Goal: Contribute content: Contribute content

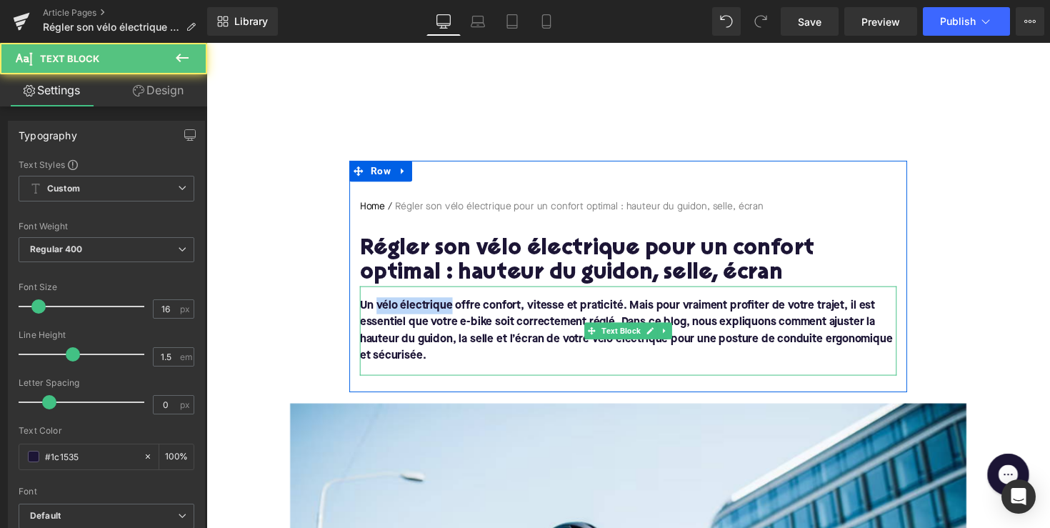
drag, startPoint x: 377, startPoint y: 310, endPoint x: 455, endPoint y: 312, distance: 77.9
click at [455, 312] on span "Un vélo électrique offre confort, vitesse et praticité. Mais pour vraiment prof…" at bounding box center [637, 338] width 546 height 63
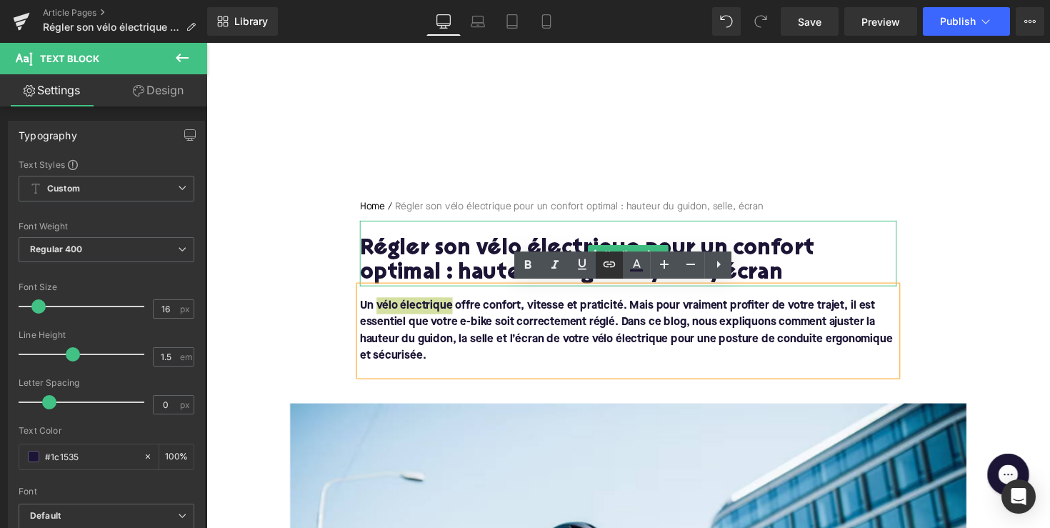
click at [609, 268] on icon at bounding box center [609, 264] width 17 height 17
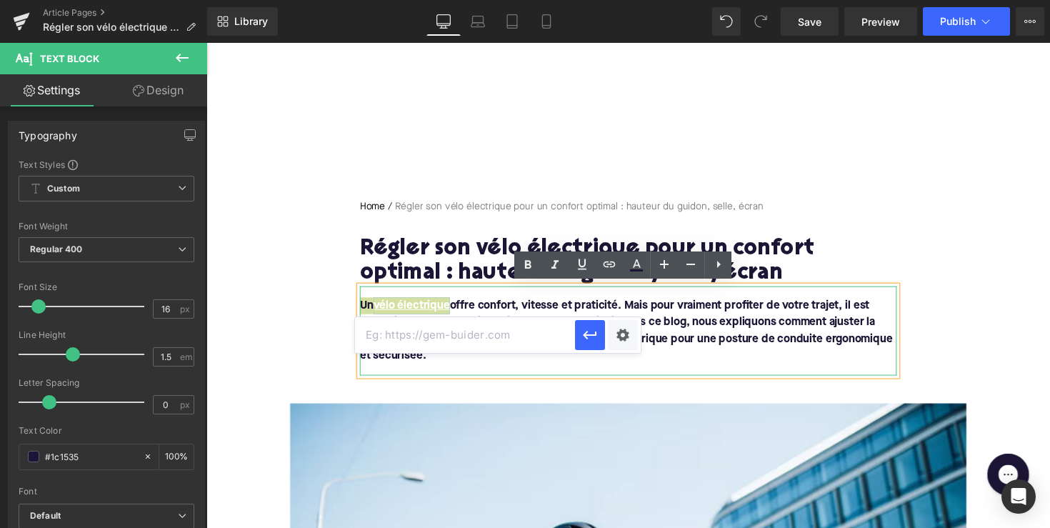
click at [525, 342] on input "text" at bounding box center [465, 335] width 220 height 36
paste input "[URL][DOMAIN_NAME]"
type input "[URL][DOMAIN_NAME]"
click at [588, 343] on icon "button" at bounding box center [590, 335] width 17 height 17
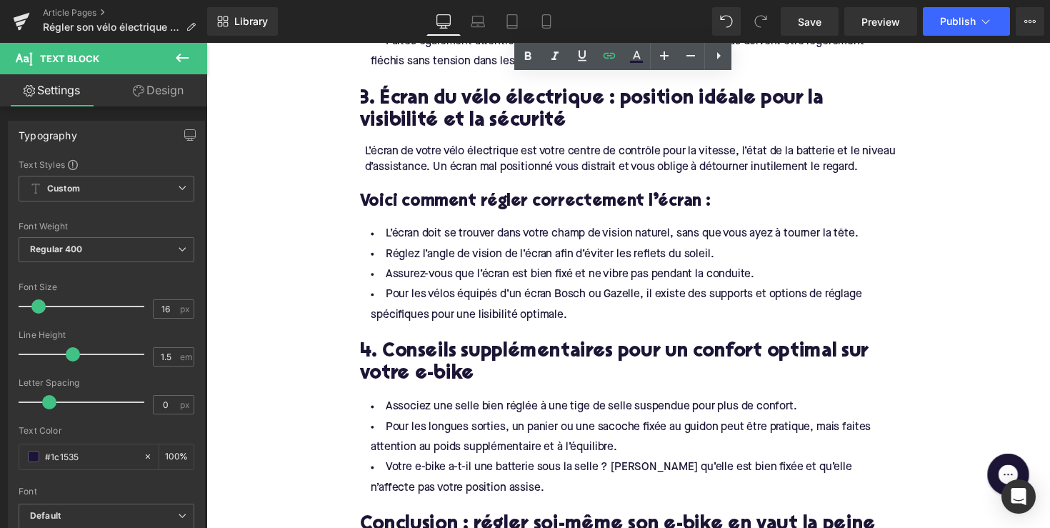
scroll to position [1361, 0]
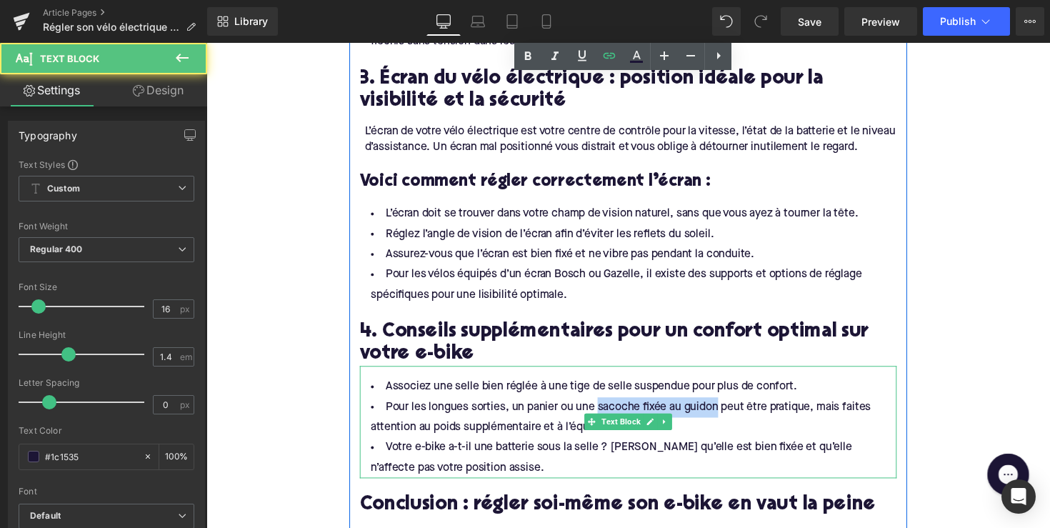
drag, startPoint x: 602, startPoint y: 409, endPoint x: 727, endPoint y: 412, distance: 124.4
click at [727, 412] on li "Pour les longues sorties, un panier ou une sacoche fixée au guidon peut être pr…" at bounding box center [639, 426] width 550 height 41
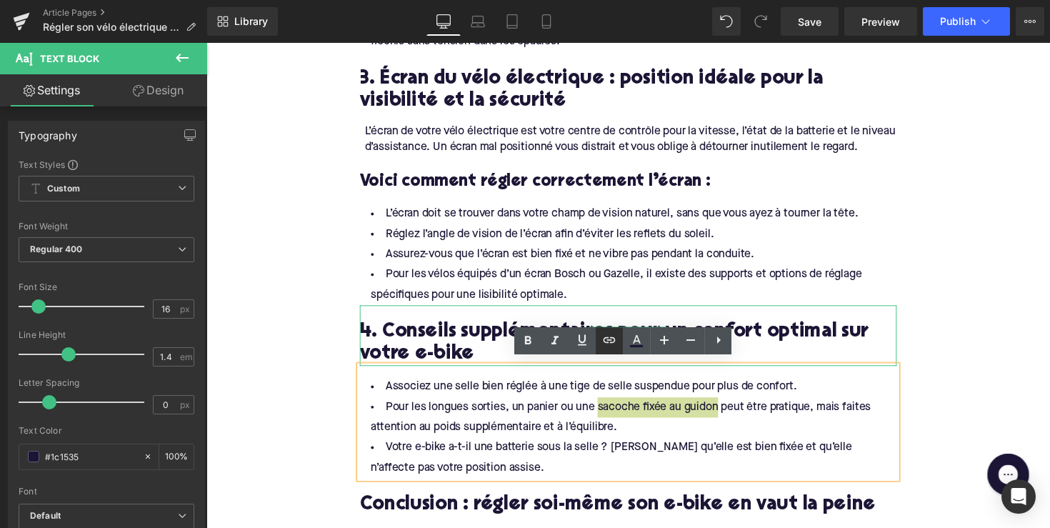
click at [605, 343] on icon at bounding box center [609, 340] width 17 height 17
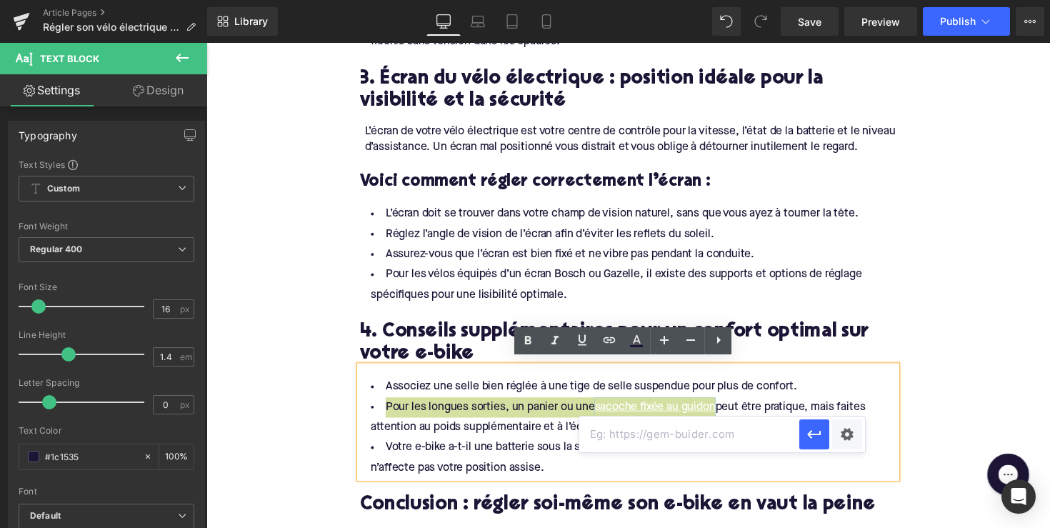
click at [617, 444] on input "text" at bounding box center [690, 435] width 220 height 36
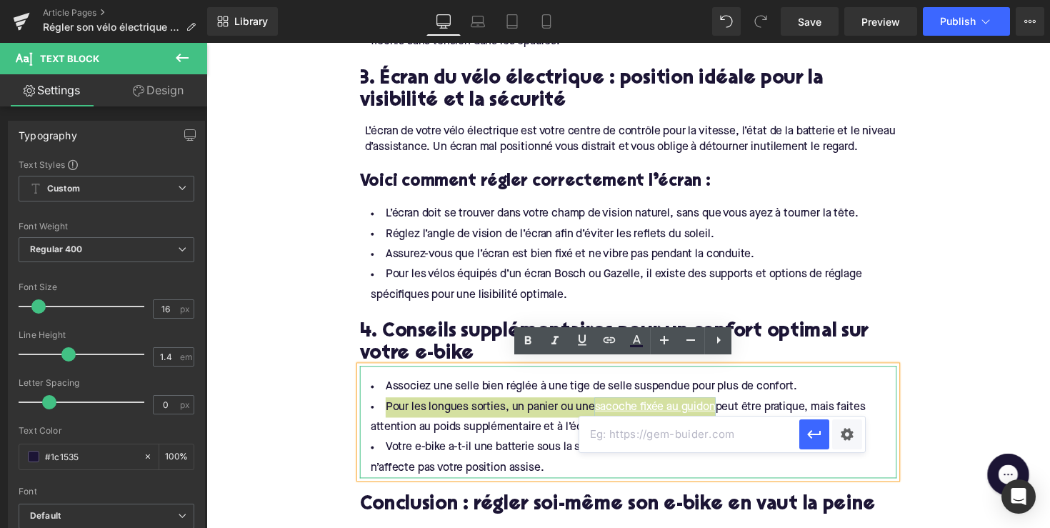
paste input "[URL][DOMAIN_NAME]"
type input "[URL][DOMAIN_NAME]"
click at [815, 440] on icon "button" at bounding box center [814, 434] width 17 height 17
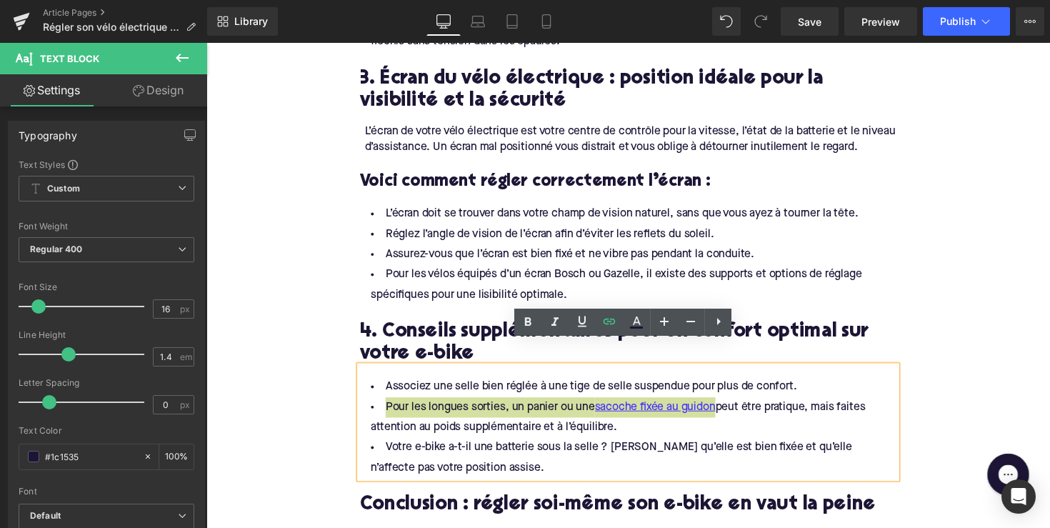
scroll to position [1626, 0]
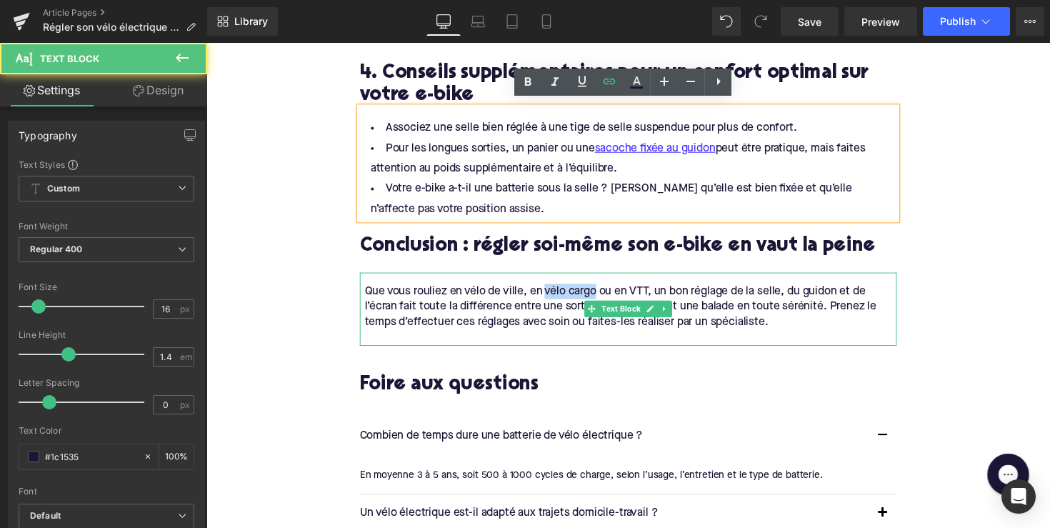
drag, startPoint x: 554, startPoint y: 288, endPoint x: 605, endPoint y: 291, distance: 51.5
click at [605, 291] on div "Que vous rouliez en vélo de ville, en vélo cargo ou en VTT, un bon réglage de l…" at bounding box center [641, 313] width 545 height 48
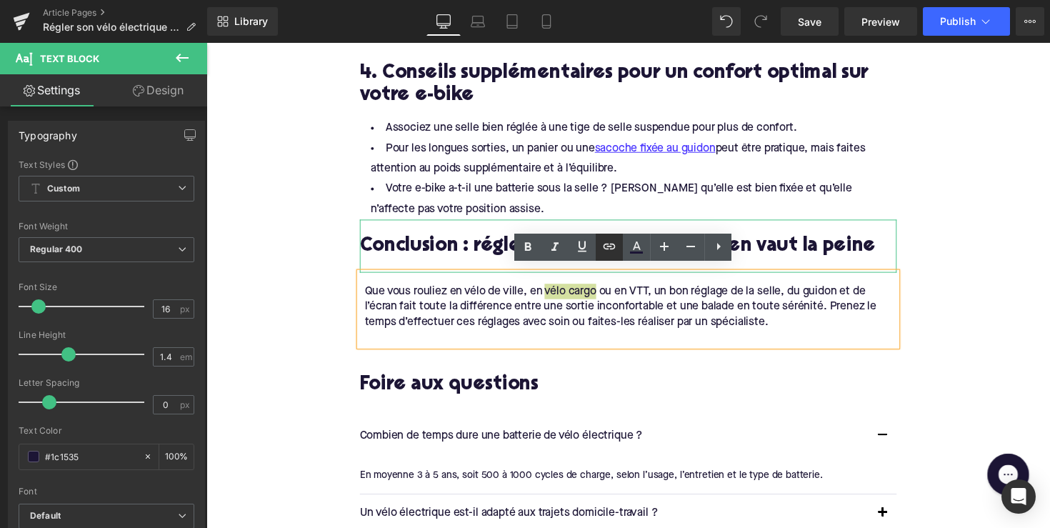
click at [618, 247] on icon at bounding box center [609, 246] width 17 height 17
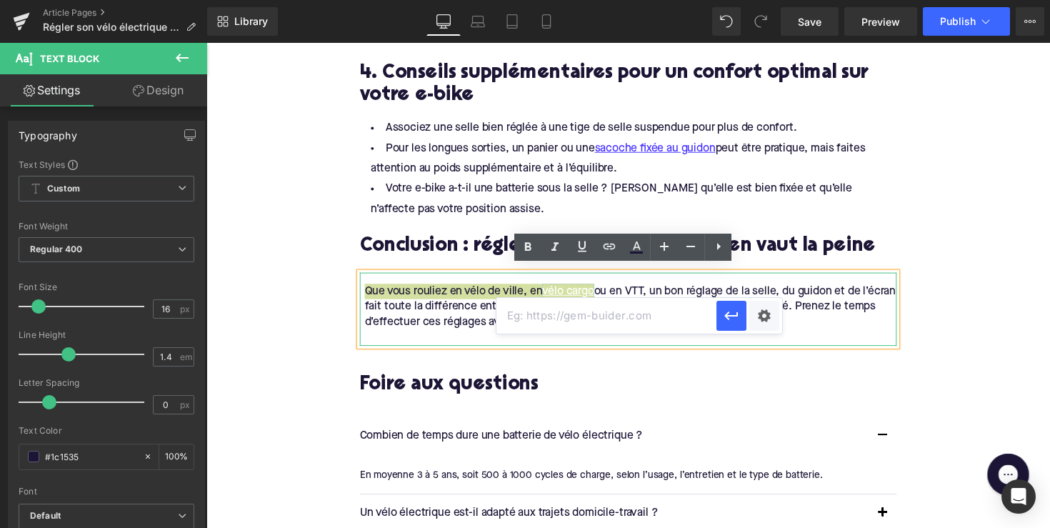
click at [600, 312] on input "text" at bounding box center [607, 316] width 220 height 36
paste input "[URL][DOMAIN_NAME]"
click at [726, 319] on icon "button" at bounding box center [731, 315] width 17 height 17
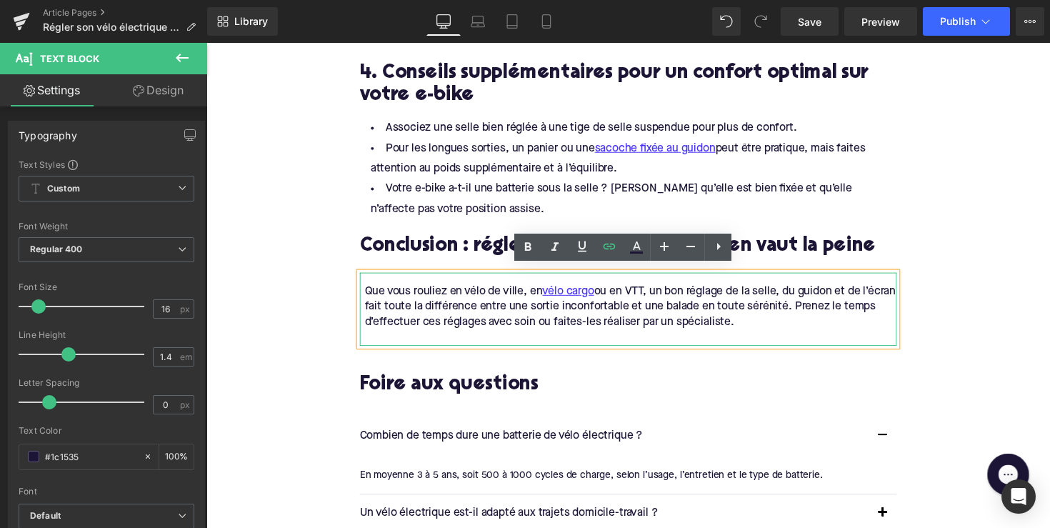
click at [523, 293] on div "Que vous rouliez en vélo de ville, en vélo cargo ou en VTT, un bon réglage de l…" at bounding box center [641, 313] width 545 height 48
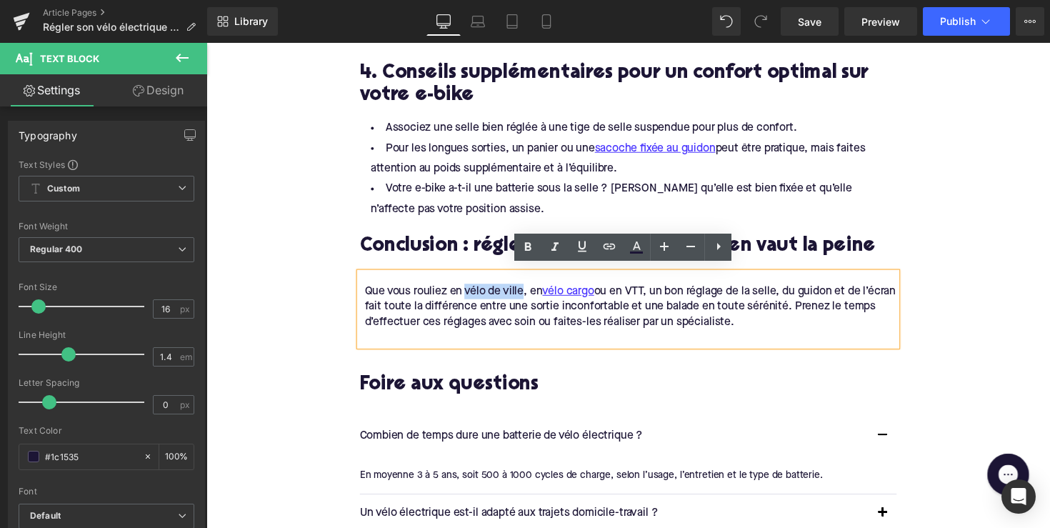
drag, startPoint x: 531, startPoint y: 288, endPoint x: 470, endPoint y: 288, distance: 60.7
click at [470, 289] on div "Que vous rouliez en vélo de ville, en vélo cargo ou en VTT, un bon réglage de l…" at bounding box center [641, 313] width 545 height 48
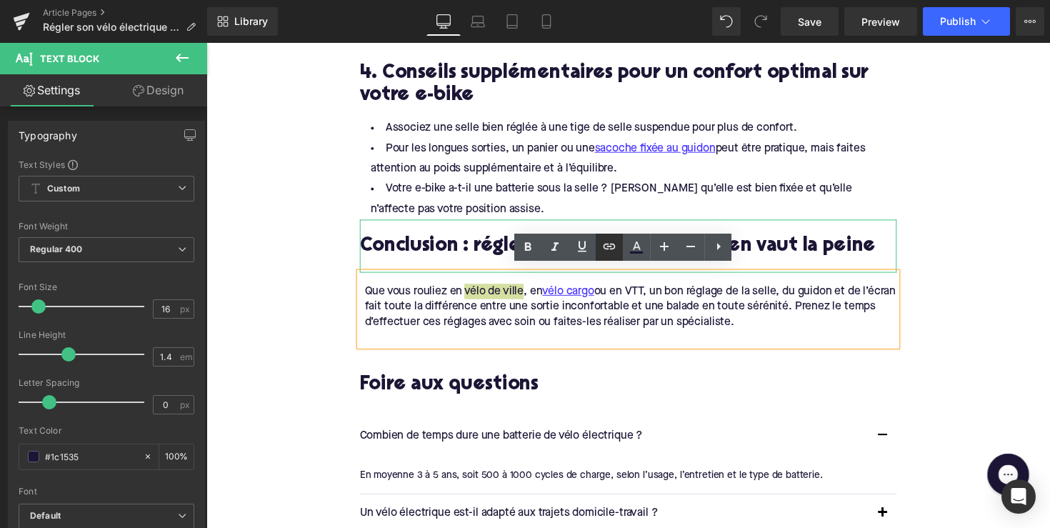
click at [608, 249] on icon at bounding box center [610, 247] width 12 height 6
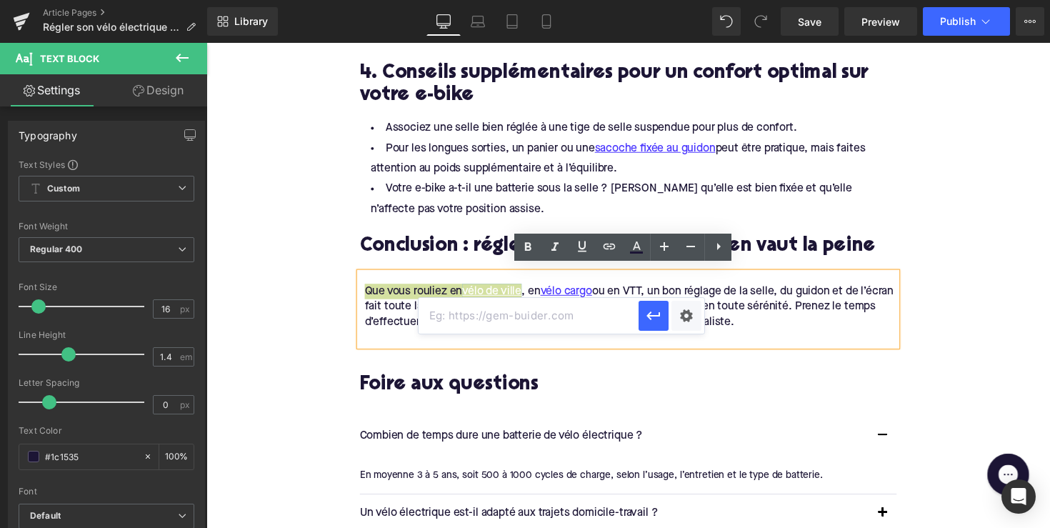
click at [515, 321] on input "text" at bounding box center [529, 316] width 220 height 36
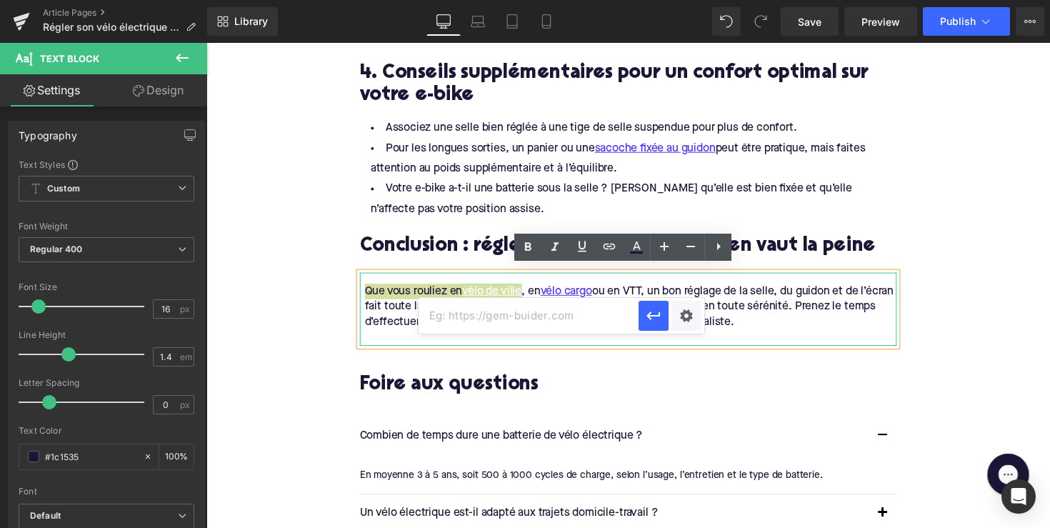
paste input "[URL][DOMAIN_NAME]"
type input "[URL][DOMAIN_NAME]"
click at [657, 311] on icon "button" at bounding box center [653, 315] width 17 height 17
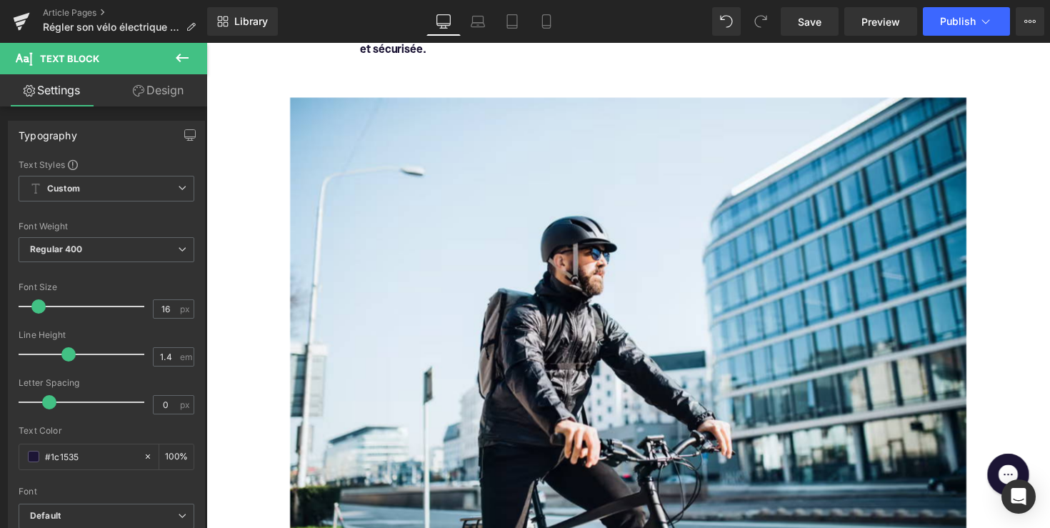
scroll to position [357, 0]
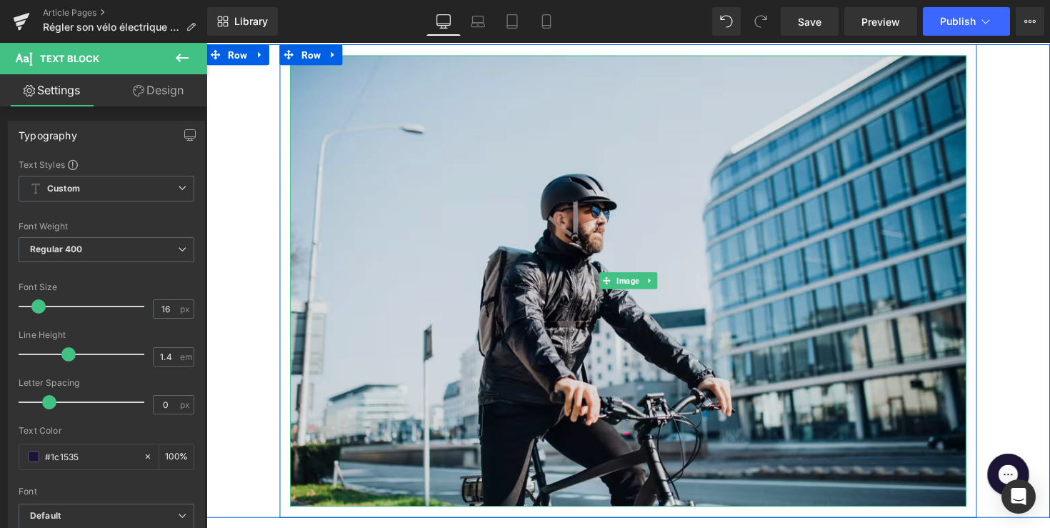
click at [547, 334] on img at bounding box center [638, 287] width 693 height 462
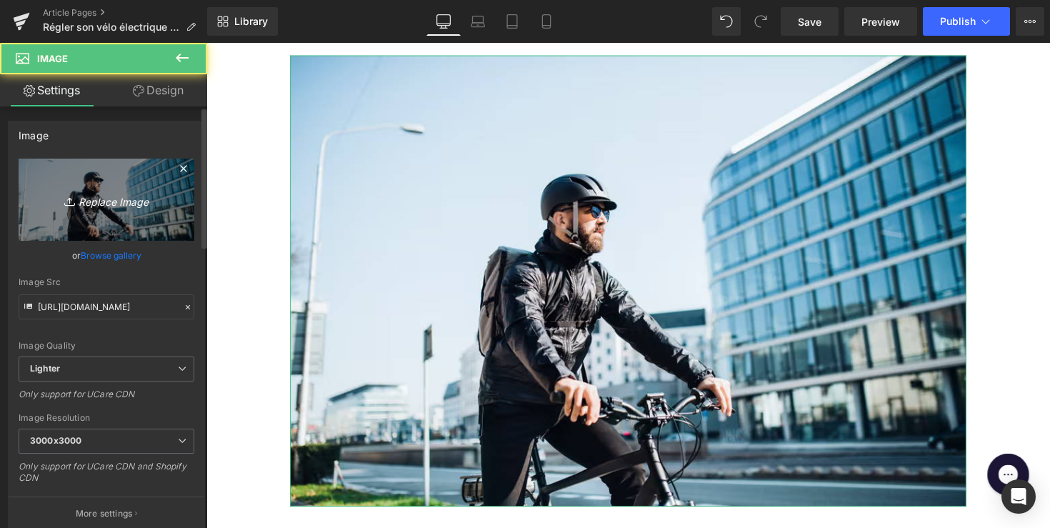
click at [101, 203] on icon "Replace Image" at bounding box center [106, 200] width 114 height 18
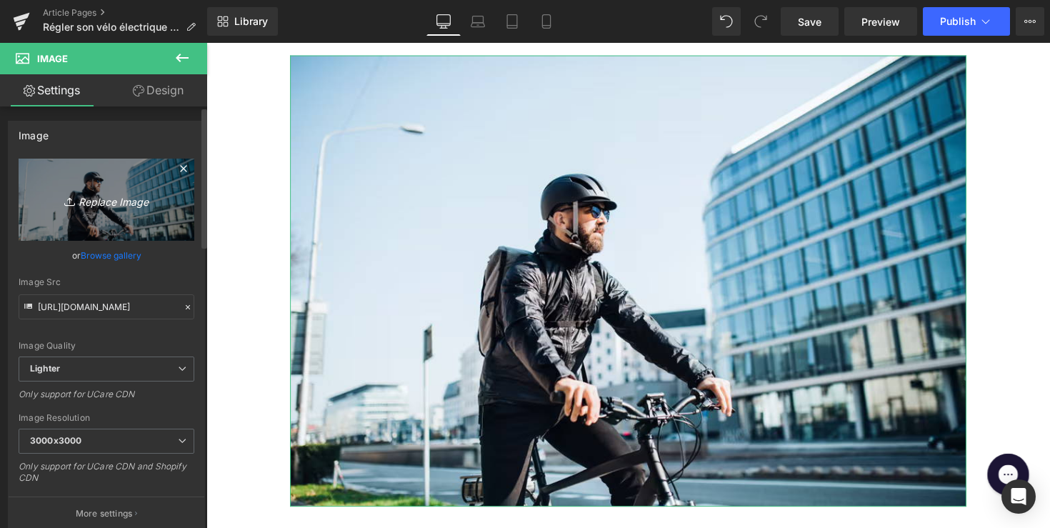
type input "C:\fakepath\Ontwerp zonder titel-47.png"
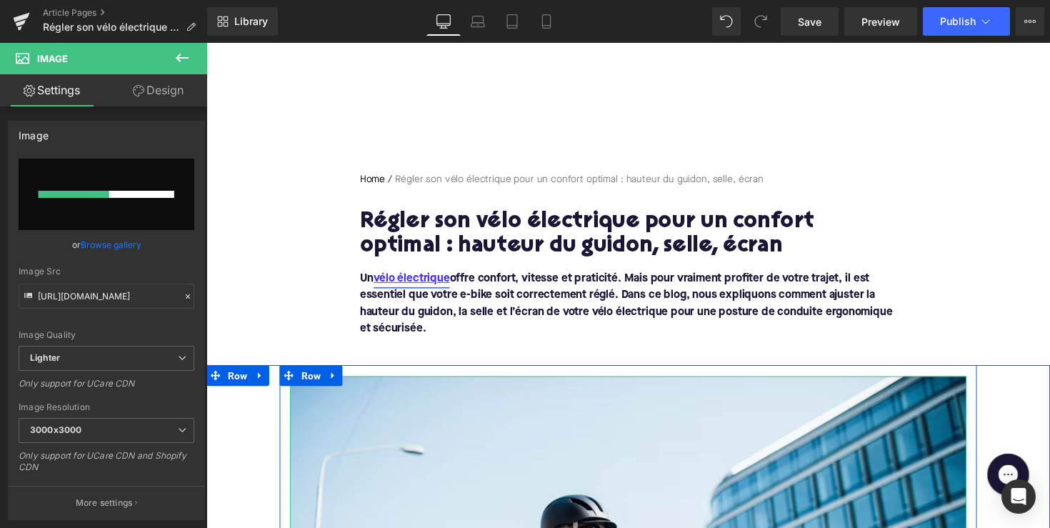
scroll to position [27, 0]
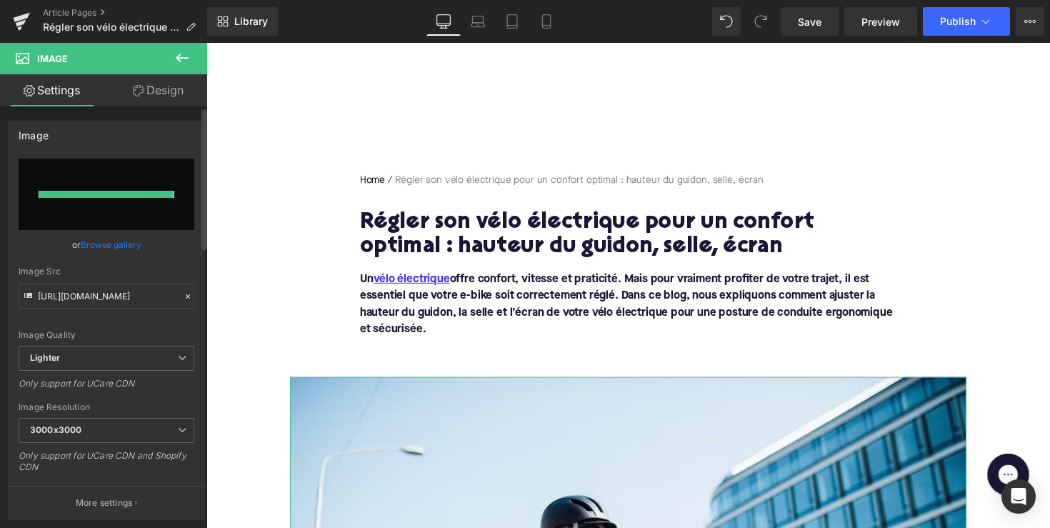
type input "[URL][DOMAIN_NAME]"
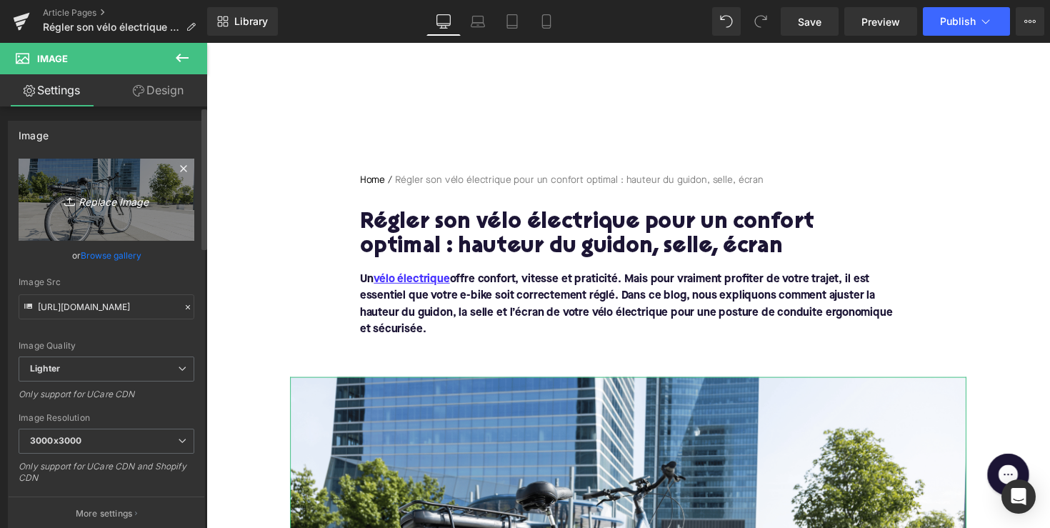
click at [104, 206] on icon "Replace Image" at bounding box center [106, 200] width 114 height 18
type input "C:\fakepath\Ontwerp zonder titel-48.png"
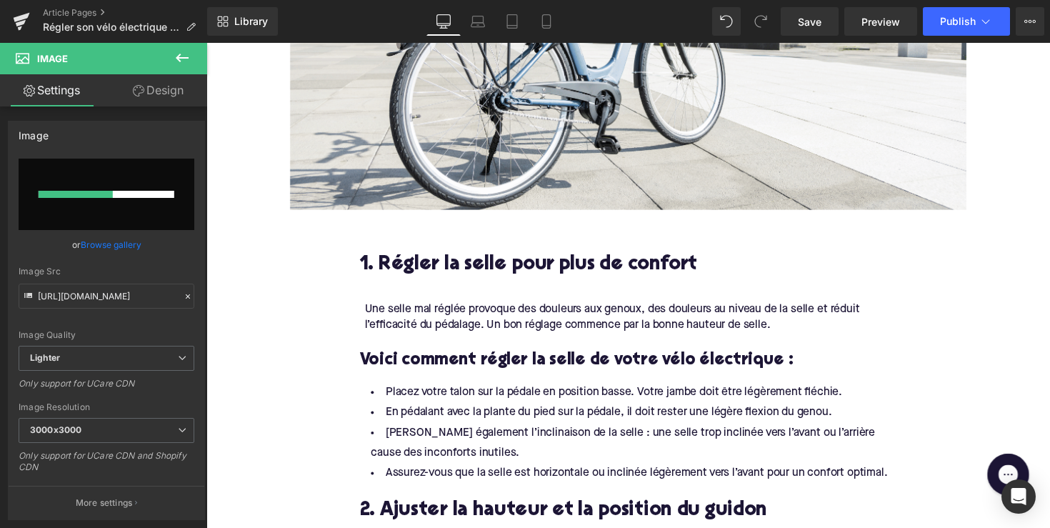
scroll to position [598, 0]
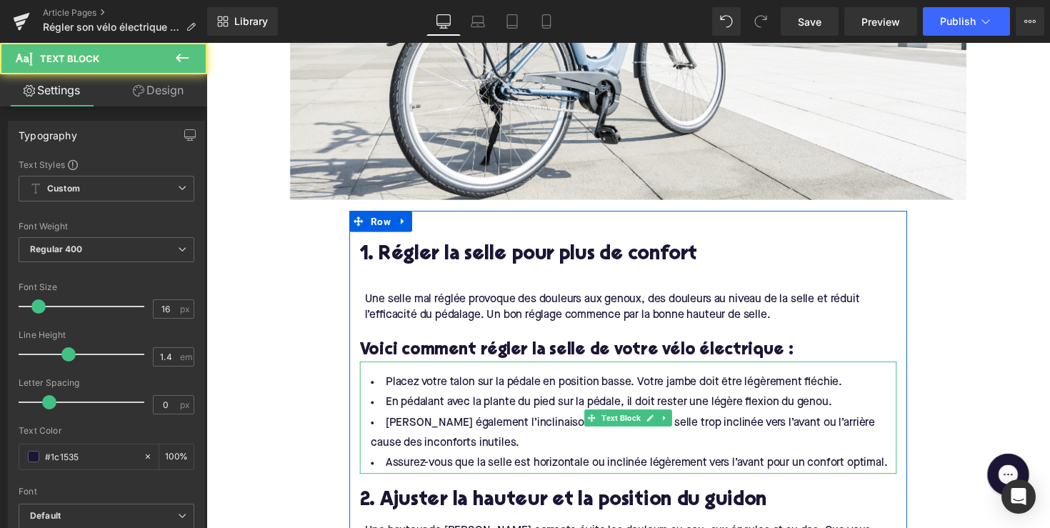
click at [591, 381] on li "Placez votre talon sur la pédale en position basse. Votre jambe doit être légèr…" at bounding box center [639, 391] width 550 height 21
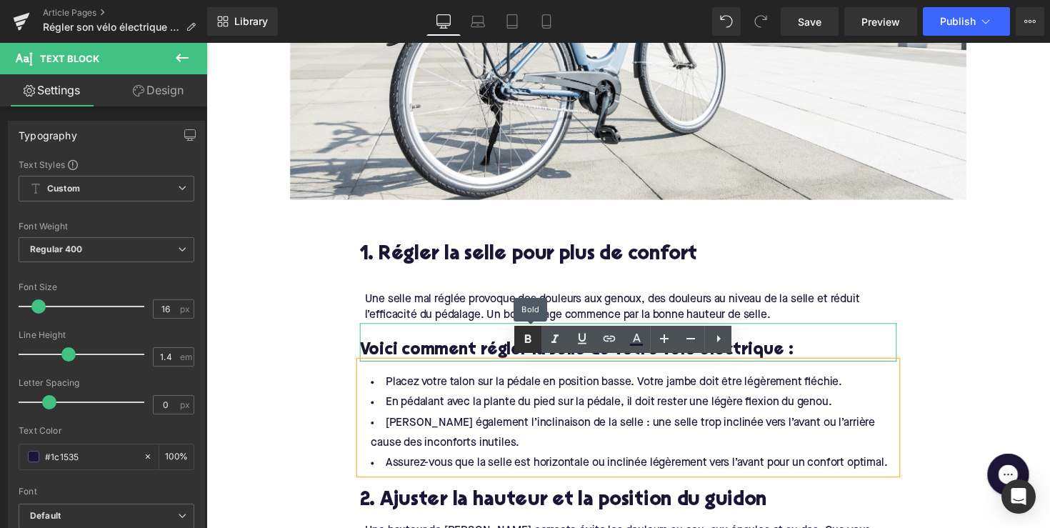
click at [525, 353] on link at bounding box center [528, 339] width 27 height 27
click at [522, 339] on icon at bounding box center [528, 339] width 17 height 17
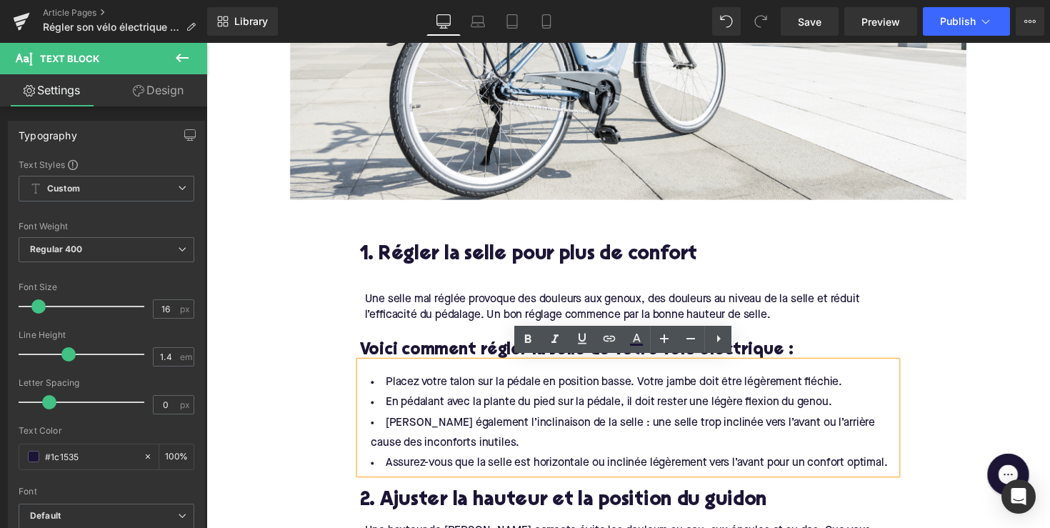
click at [559, 377] on div "Placez votre talon sur la pédale en position basse. Votre jambe doit être légèr…" at bounding box center [639, 426] width 550 height 115
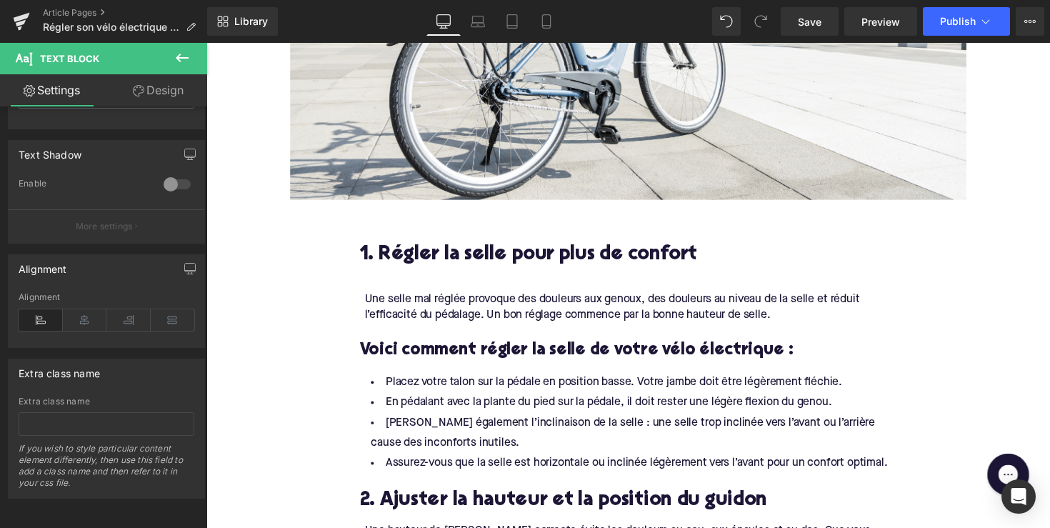
scroll to position [482, 0]
click at [369, 151] on div at bounding box center [639, 291] width 865 height 497
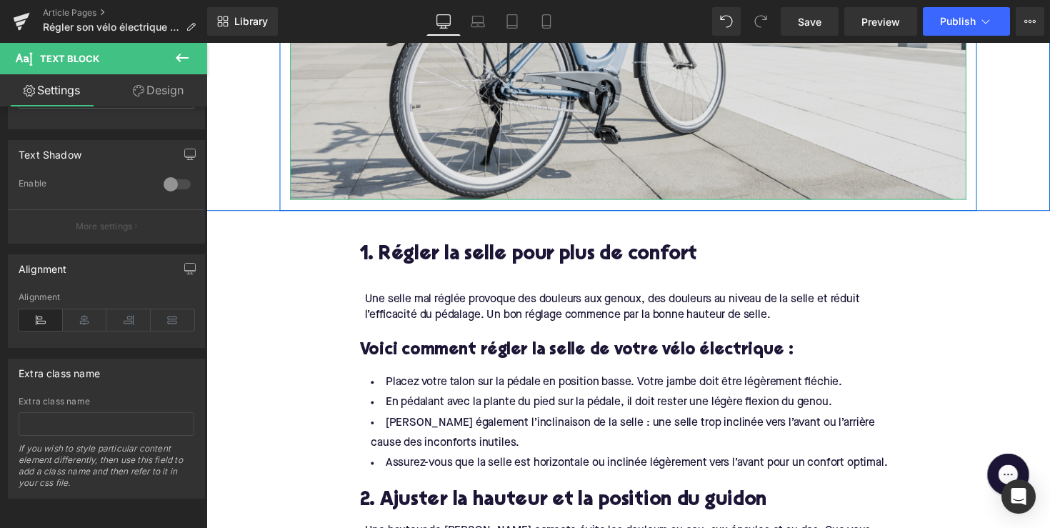
click at [411, 141] on img at bounding box center [638, 9] width 693 height 390
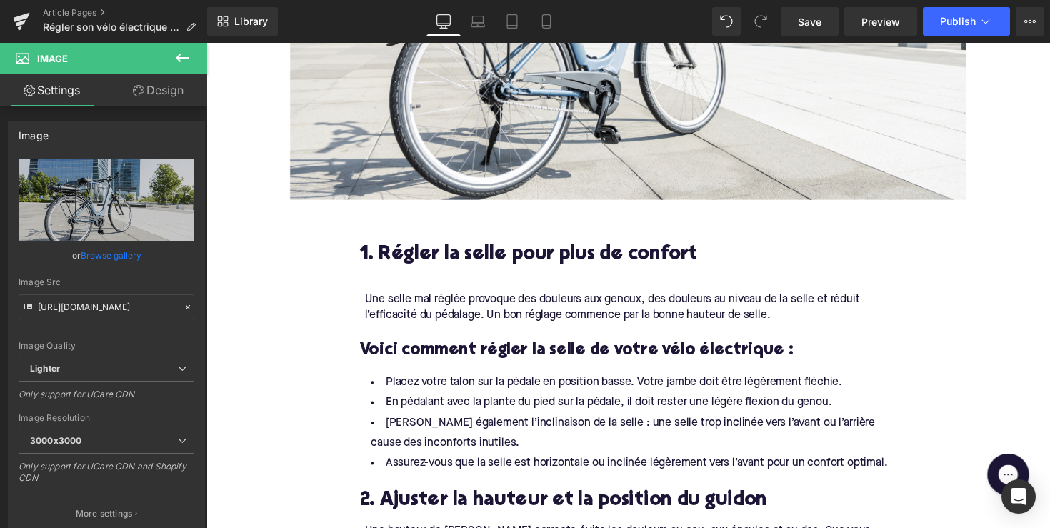
scroll to position [0, 0]
click at [377, 170] on div at bounding box center [639, 291] width 865 height 497
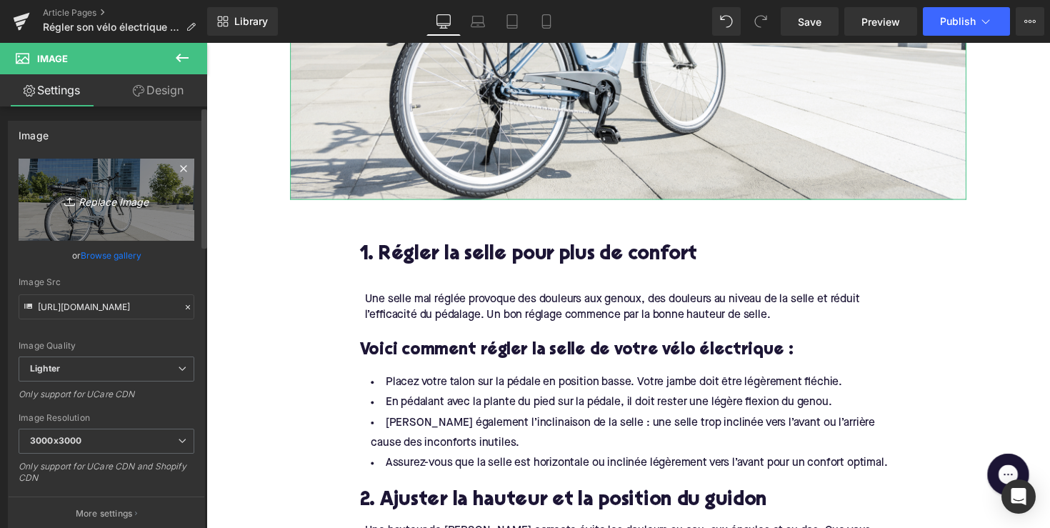
click at [134, 199] on icon "Replace Image" at bounding box center [106, 200] width 114 height 18
type input "C:\fakepath\Ontwerp zonder titel-48.png"
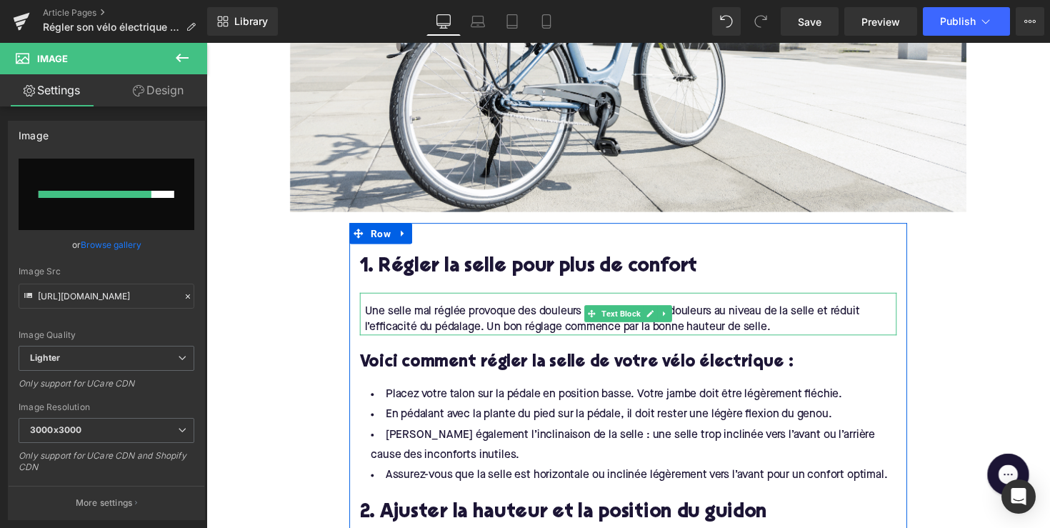
scroll to position [585, 0]
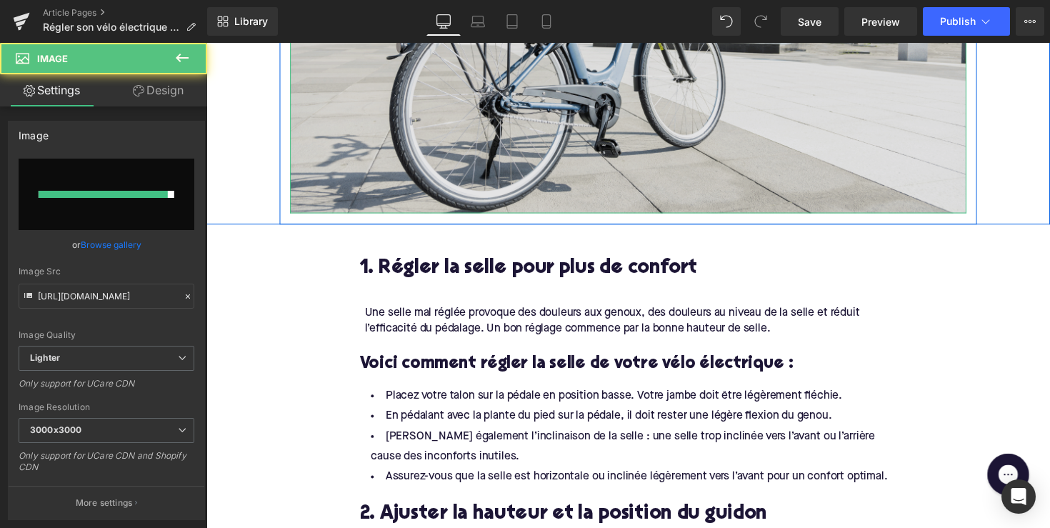
click at [531, 158] on img at bounding box center [638, 23] width 693 height 390
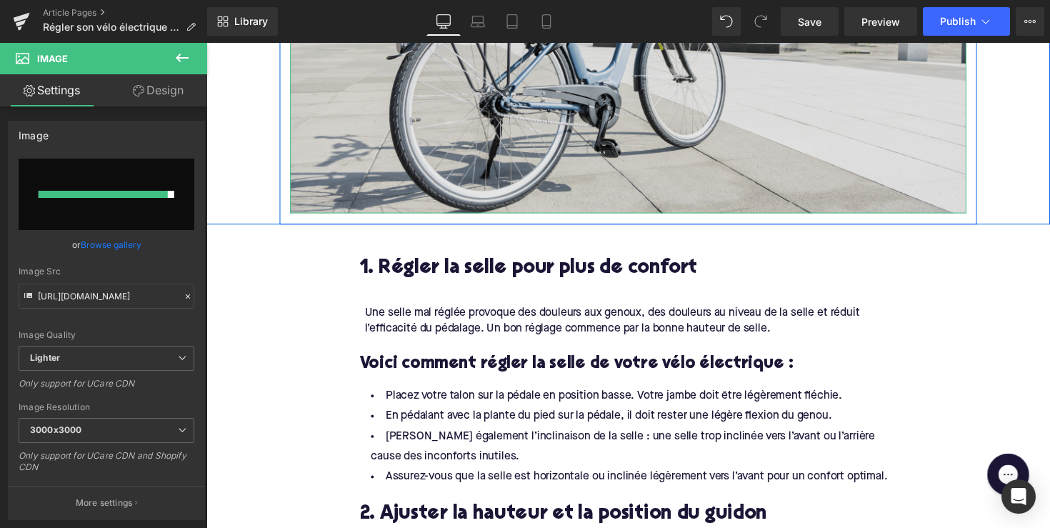
click at [328, 162] on img at bounding box center [638, 23] width 693 height 390
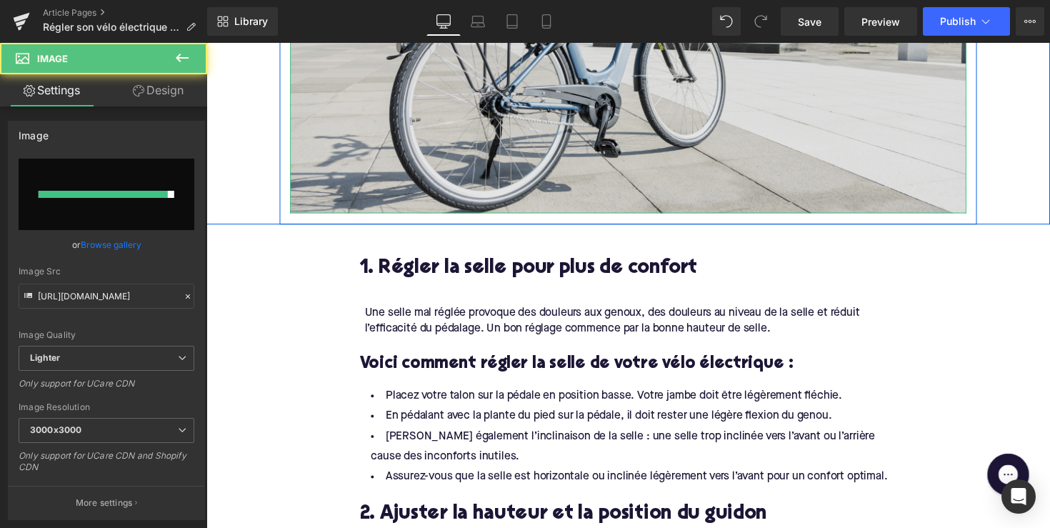
click at [529, 119] on img at bounding box center [638, 23] width 693 height 390
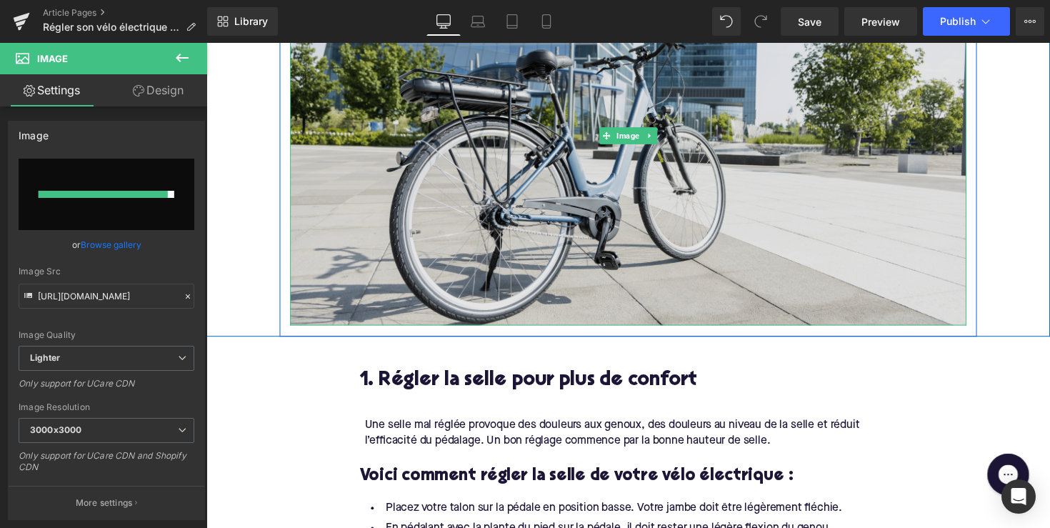
scroll to position [401, 0]
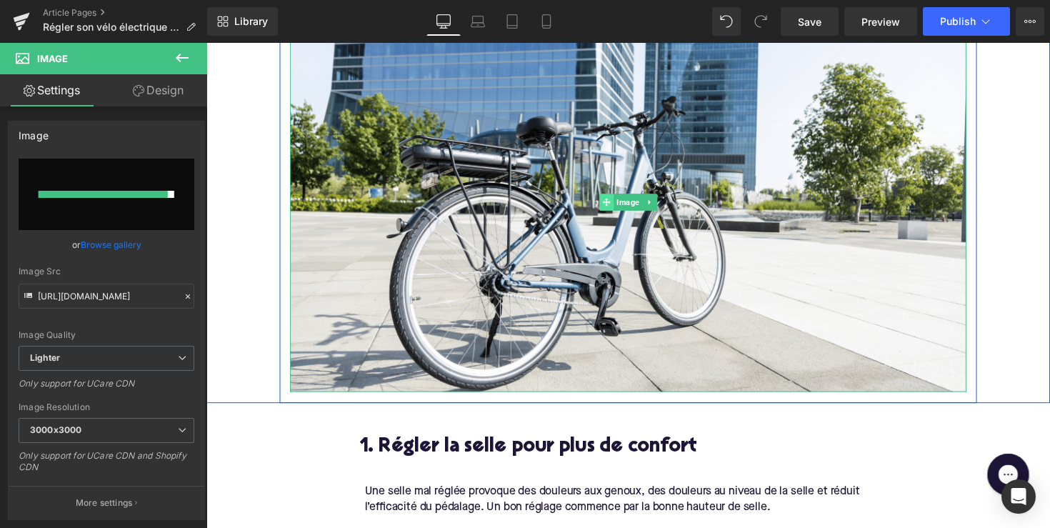
click at [616, 204] on icon at bounding box center [616, 206] width 8 height 8
click at [660, 202] on icon at bounding box center [661, 206] width 8 height 9
click at [652, 204] on icon at bounding box center [654, 206] width 8 height 8
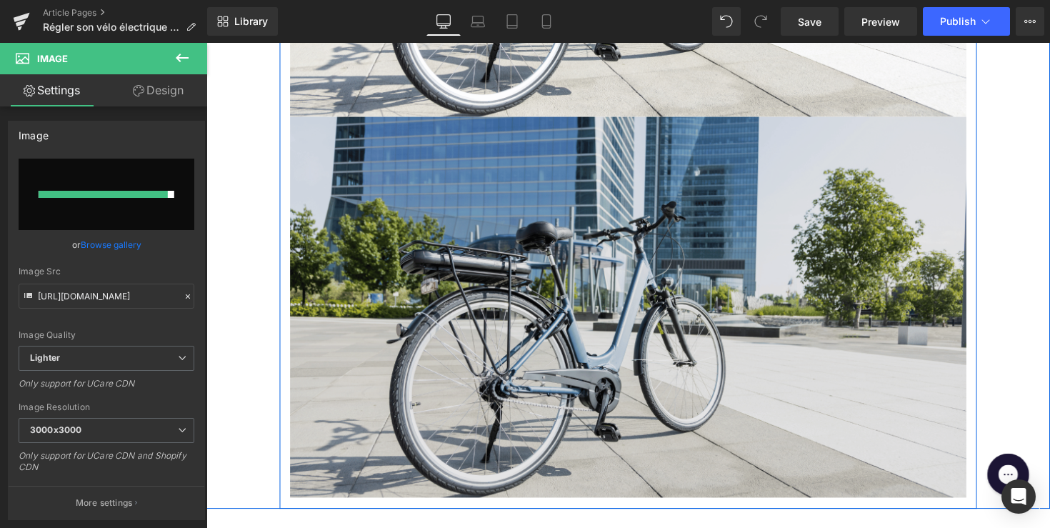
scroll to position [680, 0]
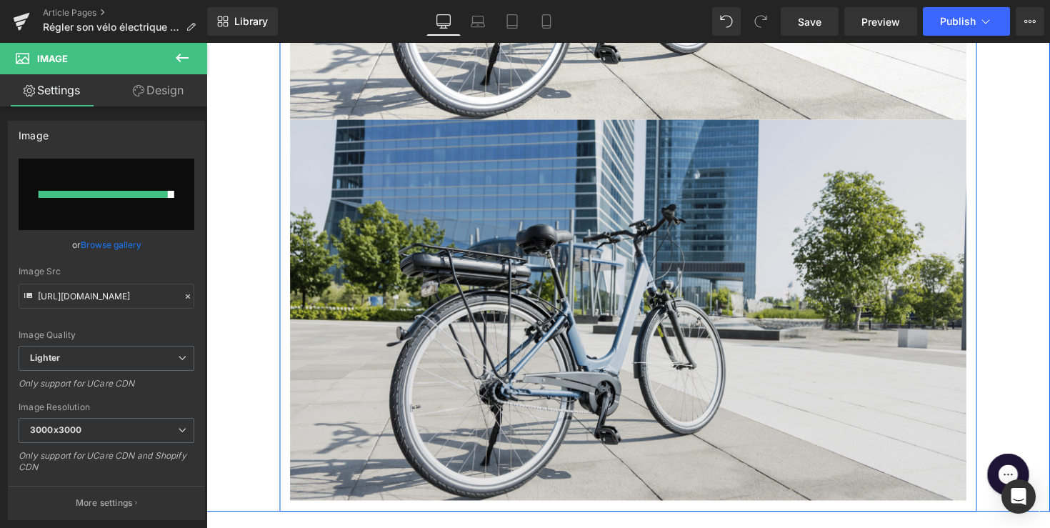
click at [597, 239] on img at bounding box center [638, 316] width 693 height 390
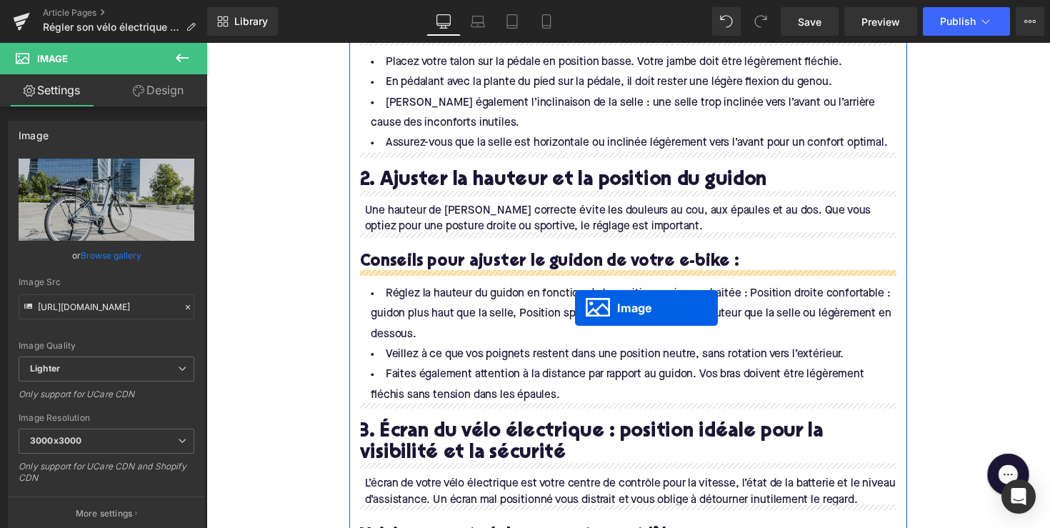
scroll to position [960, 0]
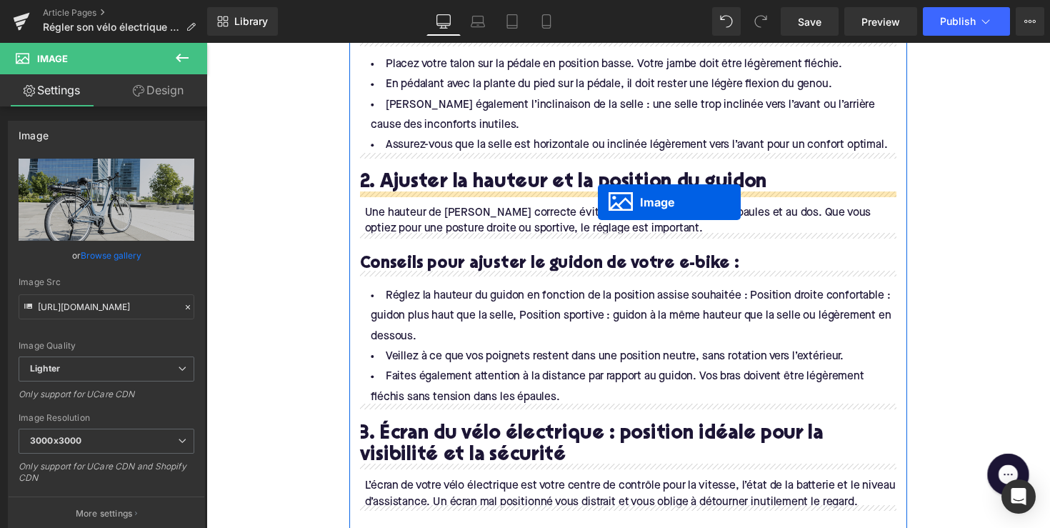
drag, startPoint x: 612, startPoint y: 313, endPoint x: 607, endPoint y: 206, distance: 107.3
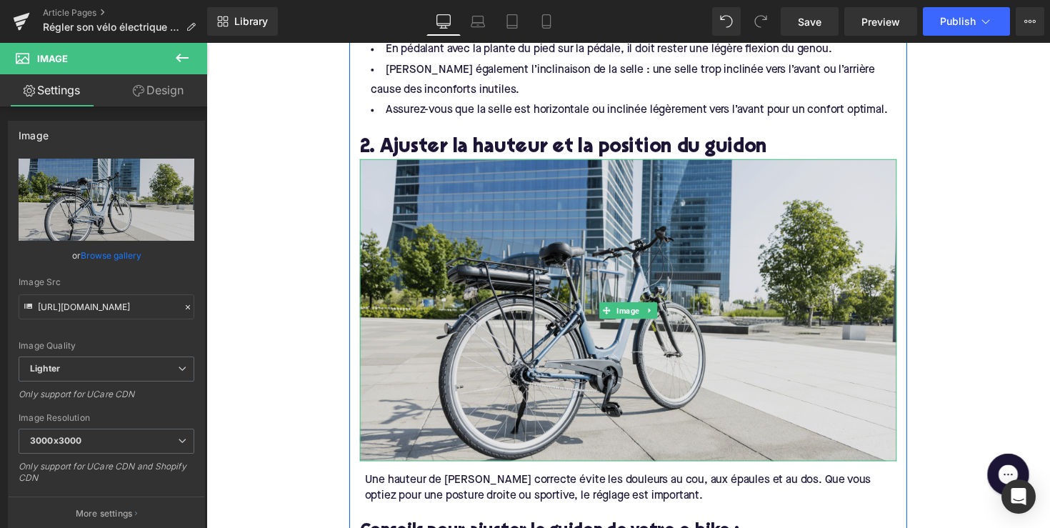
click at [553, 330] on img at bounding box center [639, 316] width 550 height 309
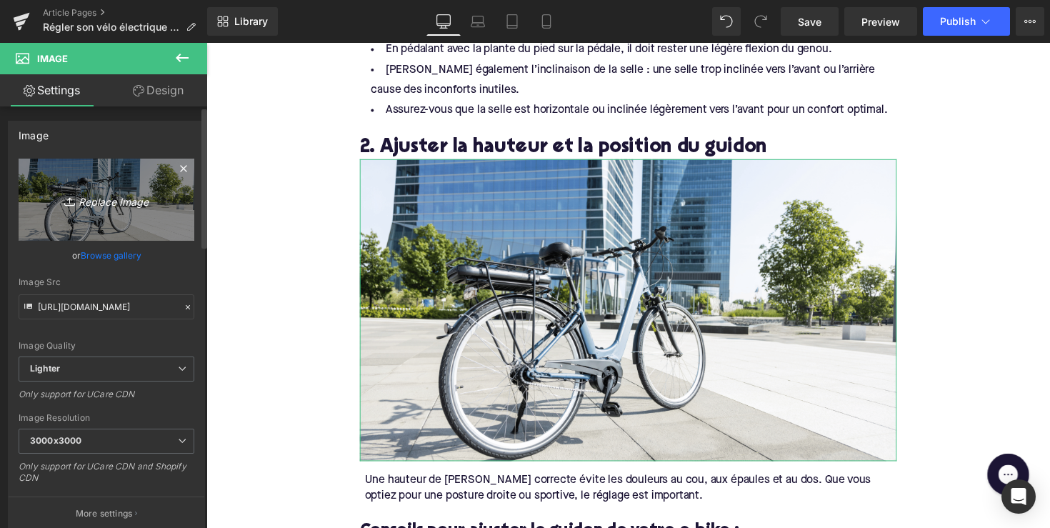
click at [121, 218] on link "Replace Image" at bounding box center [107, 200] width 176 height 82
type input "C:\fakepath\Ontwerp zonder titel-49.png"
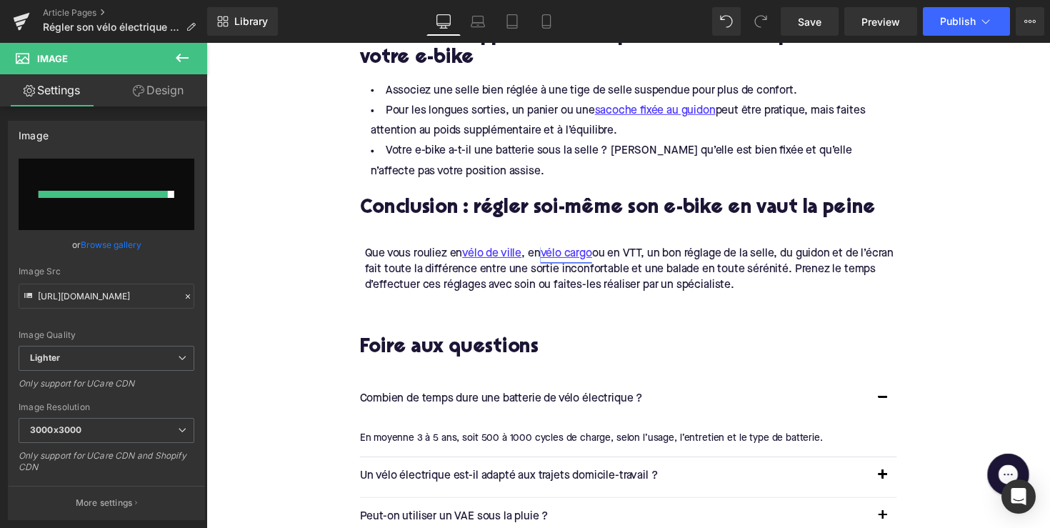
scroll to position [1954, 0]
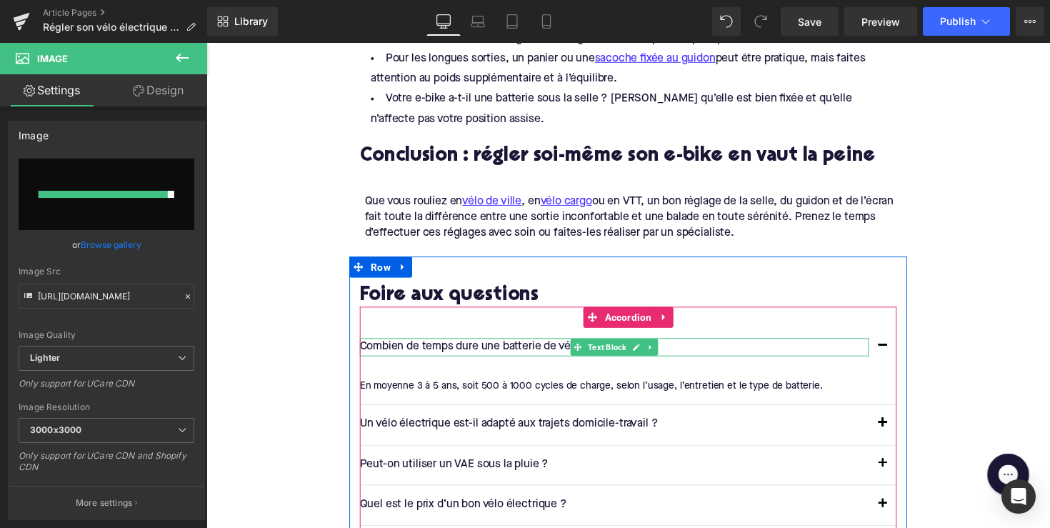
click at [441, 349] on p "Combien de temps dure une batterie de vélo électrique ?" at bounding box center [625, 354] width 522 height 19
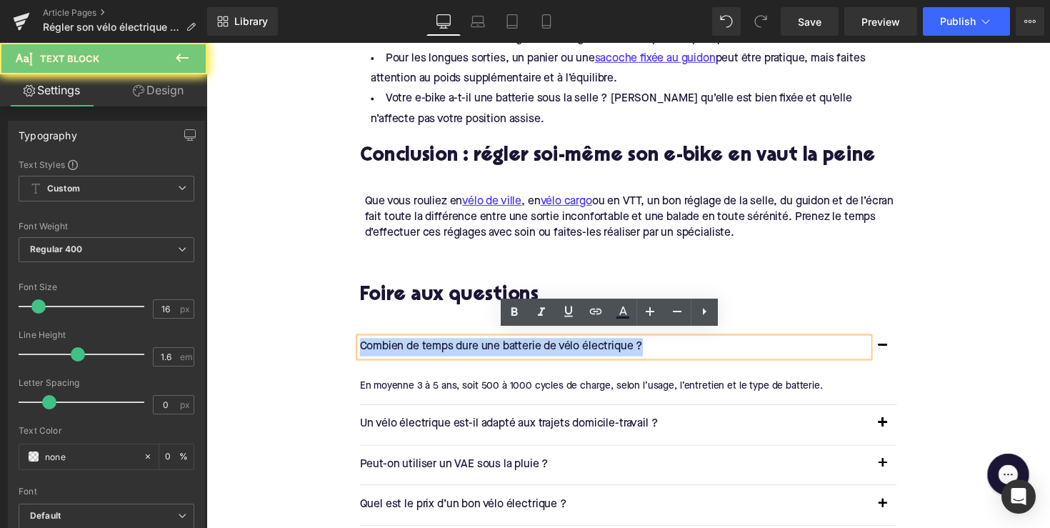
click at [441, 349] on p "Combien de temps dure une batterie de vélo électrique ?" at bounding box center [625, 354] width 522 height 19
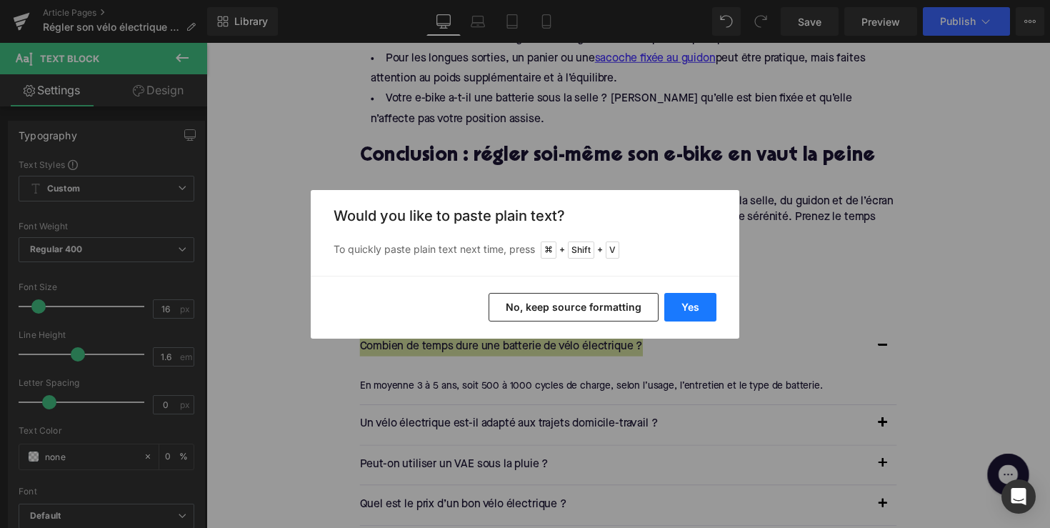
click at [687, 309] on button "Yes" at bounding box center [691, 307] width 52 height 29
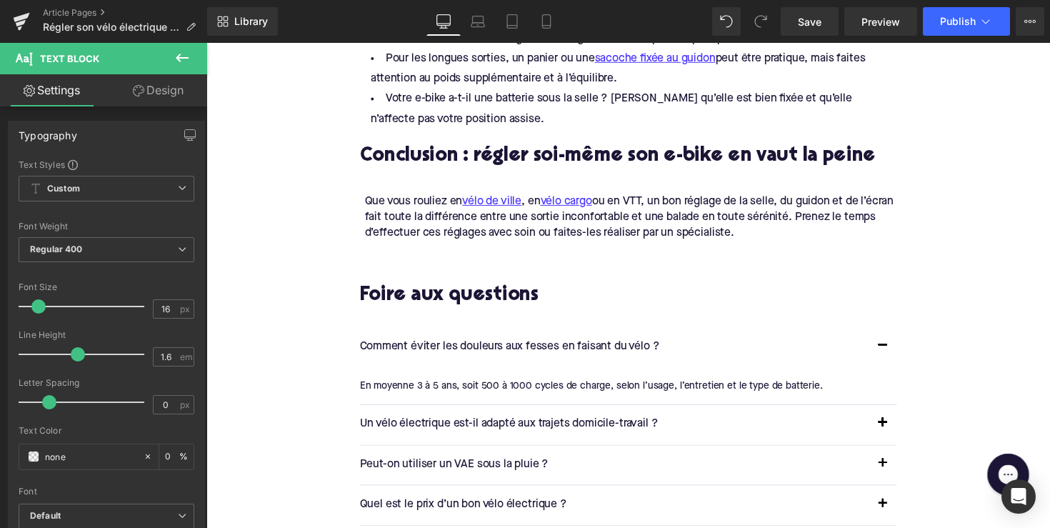
click at [467, 386] on div "En moyenne 3 à 5 ans, soit 500 à 1000 cycles de charge, selon l’usage, l’entret…" at bounding box center [634, 394] width 540 height 16
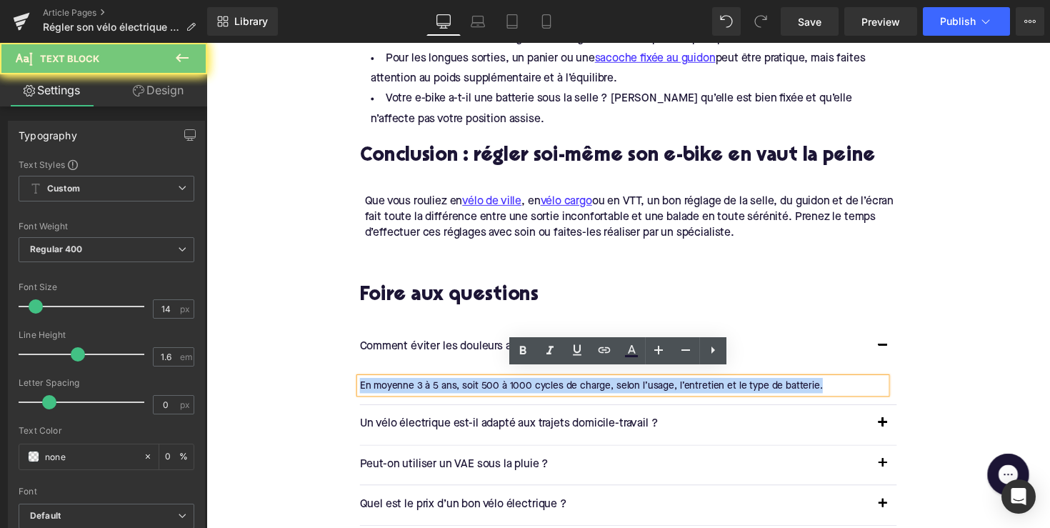
click at [467, 386] on div "En moyenne 3 à 5 ans, soit 500 à 1000 cycles de charge, selon l’usage, l’entret…" at bounding box center [634, 394] width 540 height 16
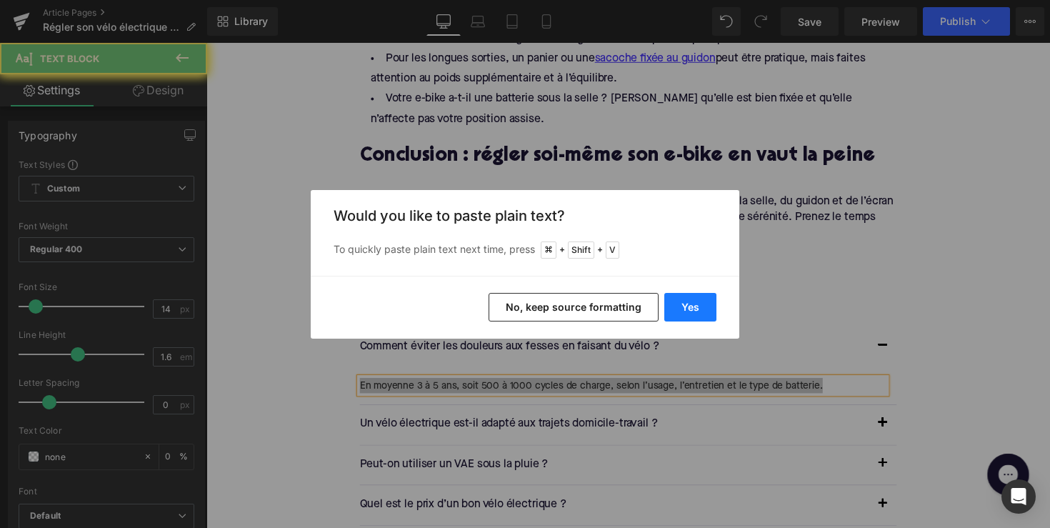
click at [687, 307] on button "Yes" at bounding box center [691, 307] width 52 height 29
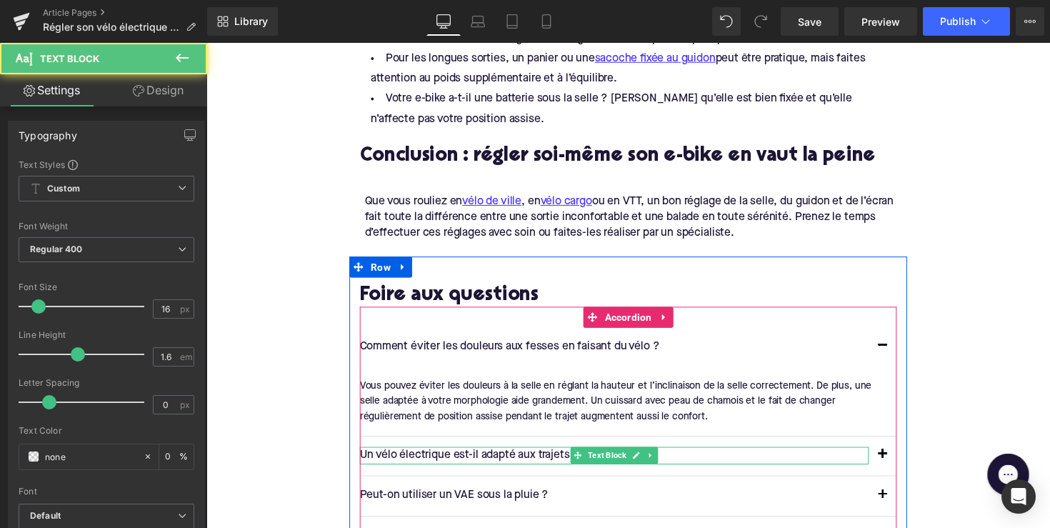
click at [477, 457] on p "Un vélo électrique est-il adapté aux trajets domicile-travail ?" at bounding box center [625, 466] width 522 height 19
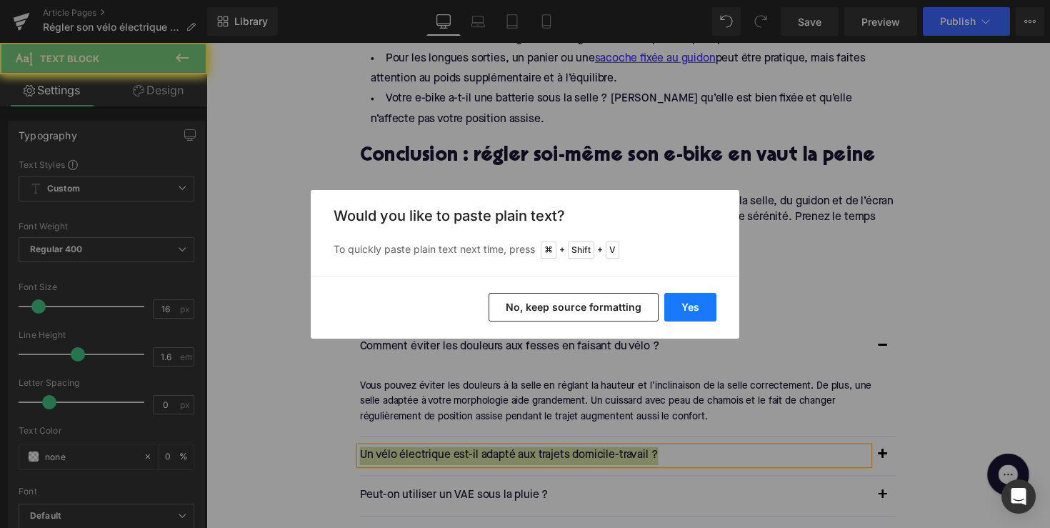
click at [685, 311] on button "Yes" at bounding box center [691, 307] width 52 height 29
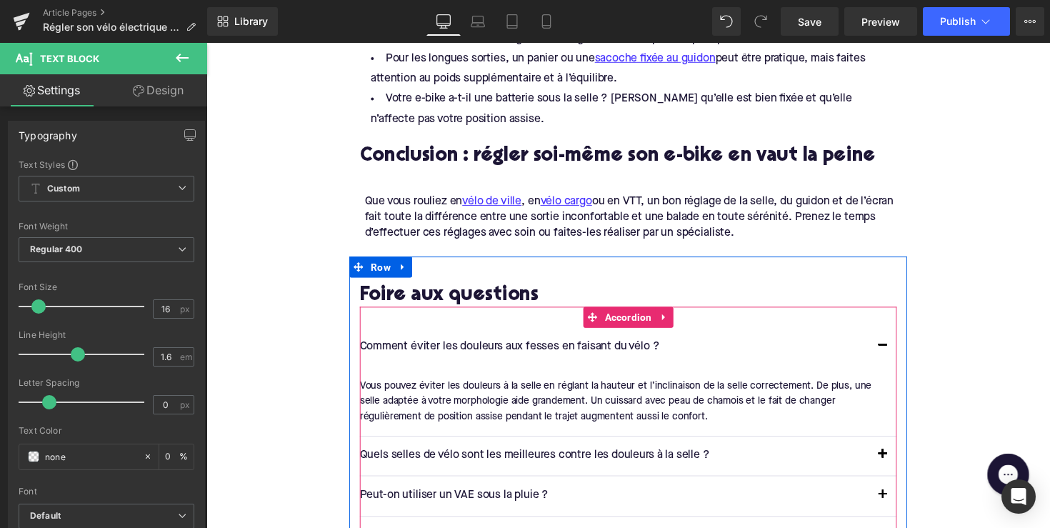
click at [900, 457] on button "button" at bounding box center [899, 466] width 29 height 40
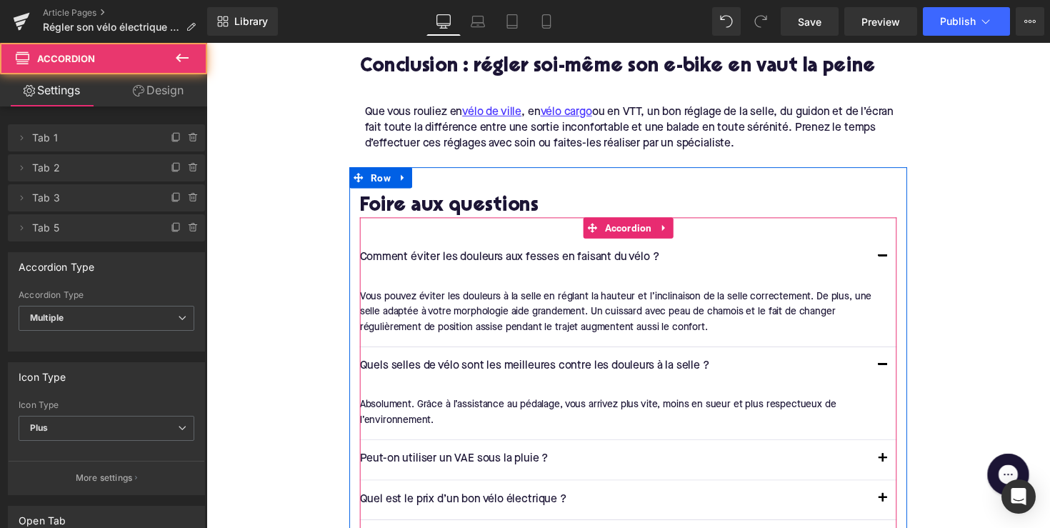
scroll to position [2101, 0]
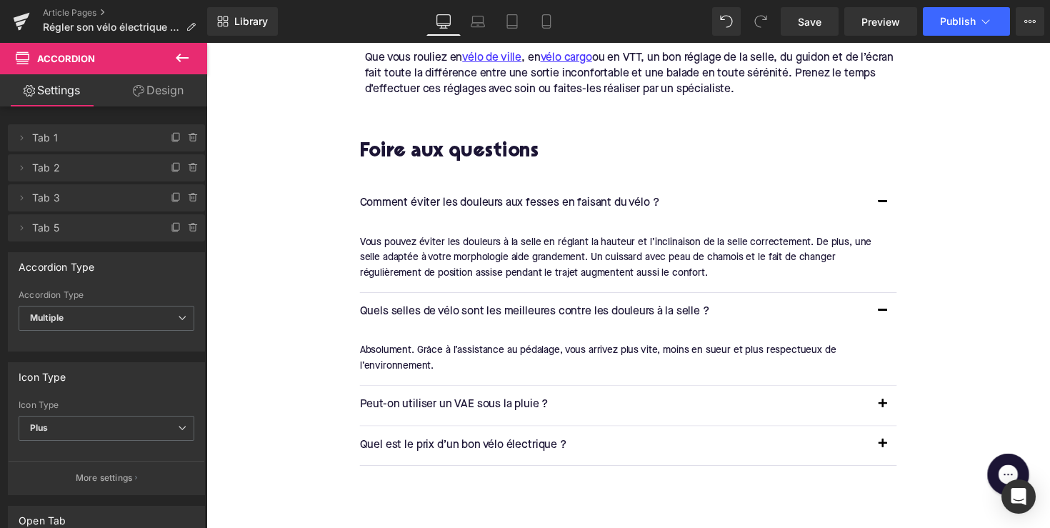
click at [420, 354] on div "Absolument. Grâce à l’assistance au pédalage, vous arrivez plus vite, moins en …" at bounding box center [634, 366] width 540 height 32
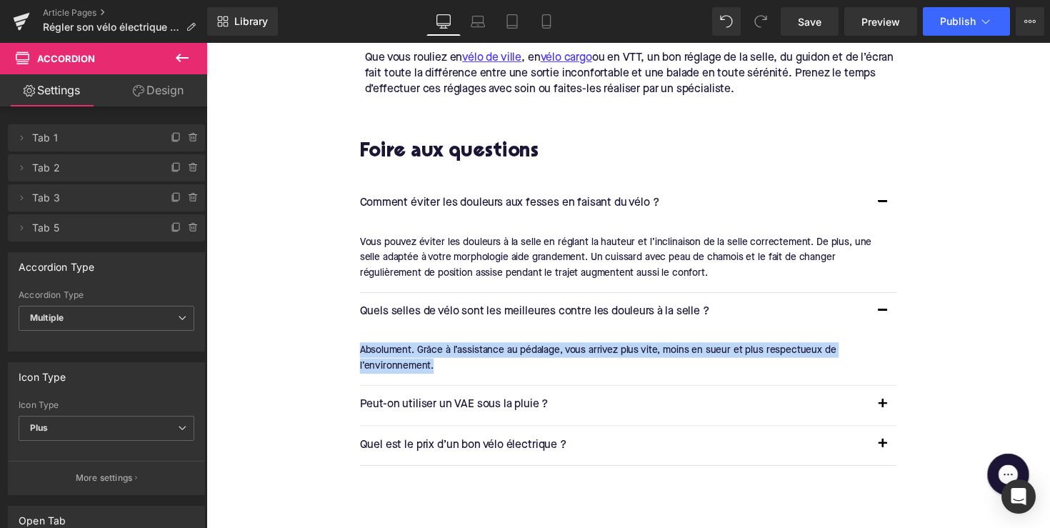
click at [420, 354] on div "Absolument. Grâce à l’assistance au pédalage, vous arrivez plus vite, moins en …" at bounding box center [634, 366] width 540 height 32
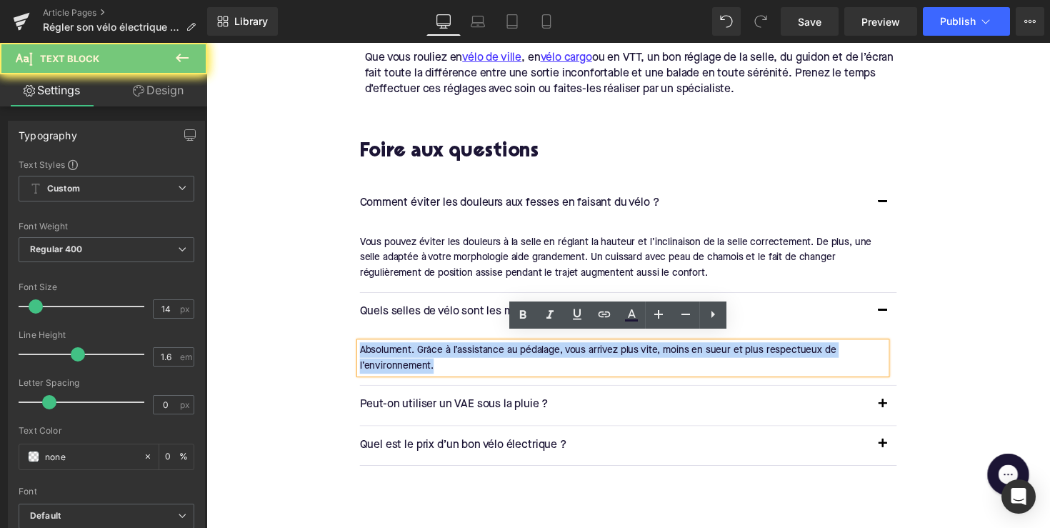
click at [420, 354] on div "Absolument. Grâce à l’assistance au pédalage, vous arrivez plus vite, moins en …" at bounding box center [634, 366] width 540 height 32
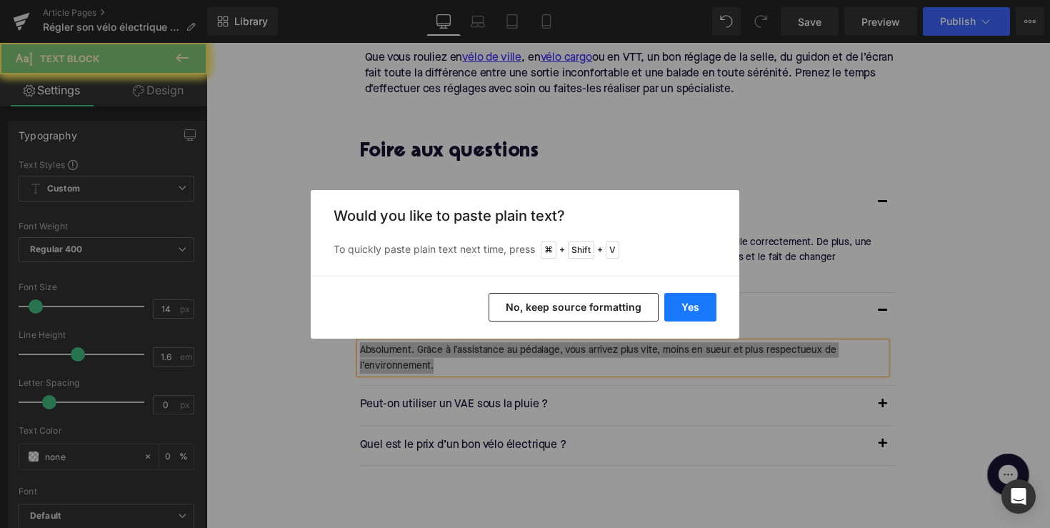
click at [673, 300] on button "Yes" at bounding box center [691, 307] width 52 height 29
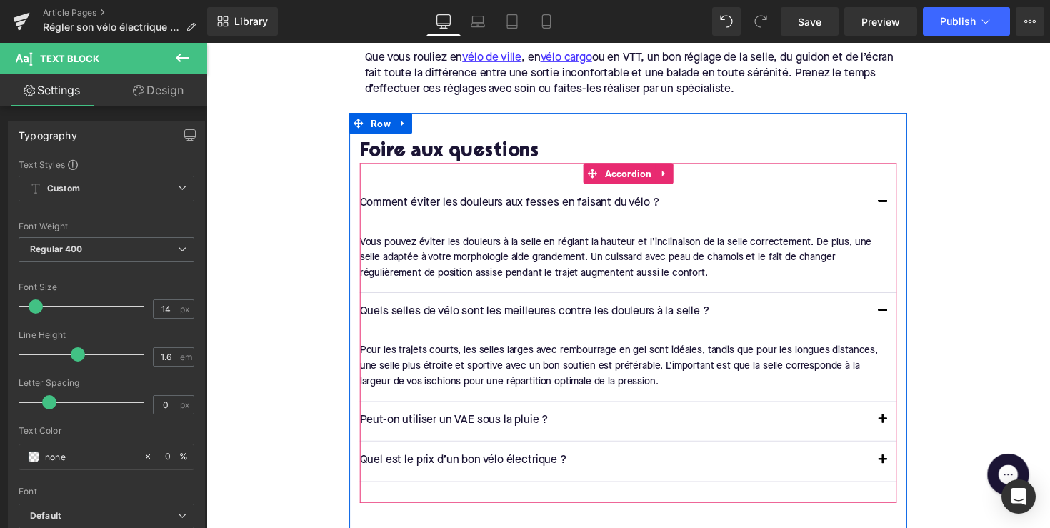
click at [898, 422] on button "button" at bounding box center [899, 431] width 29 height 40
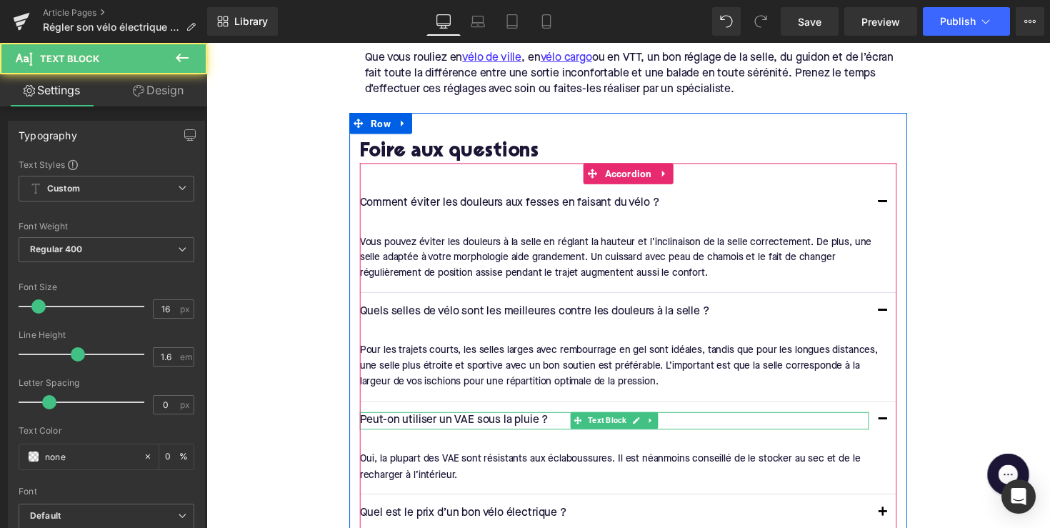
click at [416, 424] on p "Peut-on utiliser un VAE sous la pluie ?" at bounding box center [625, 431] width 522 height 19
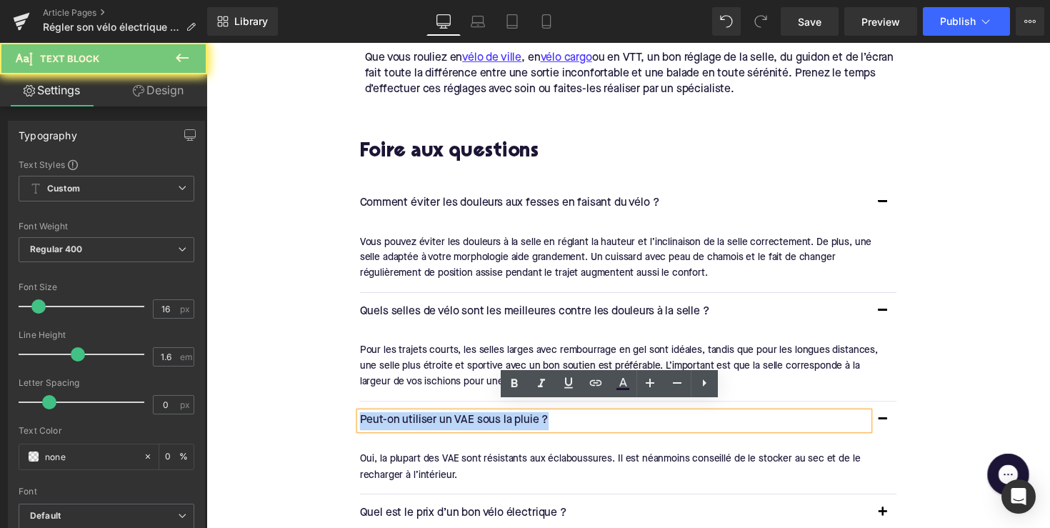
click at [416, 424] on p "Peut-on utiliser un VAE sous la pluie ?" at bounding box center [625, 431] width 522 height 19
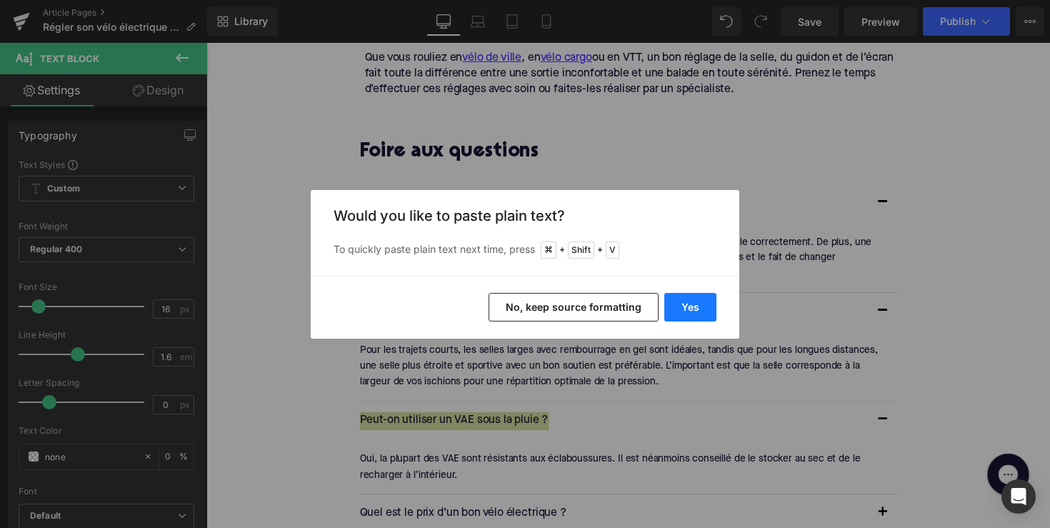
click at [688, 310] on button "Yes" at bounding box center [691, 307] width 52 height 29
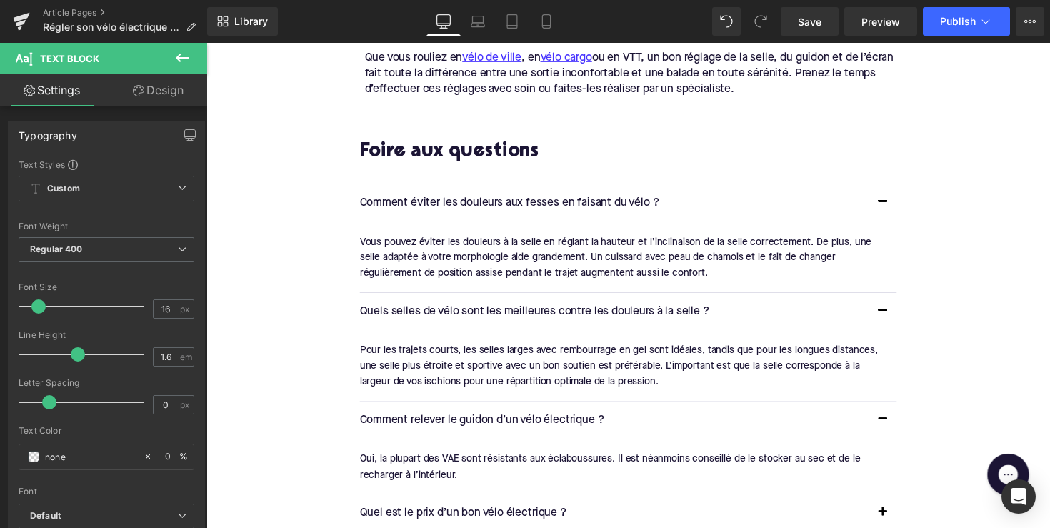
click at [437, 462] on div "Oui, la plupart des VAE sont résistants aux éclaboussures. Il est néanmoins con…" at bounding box center [634, 478] width 540 height 32
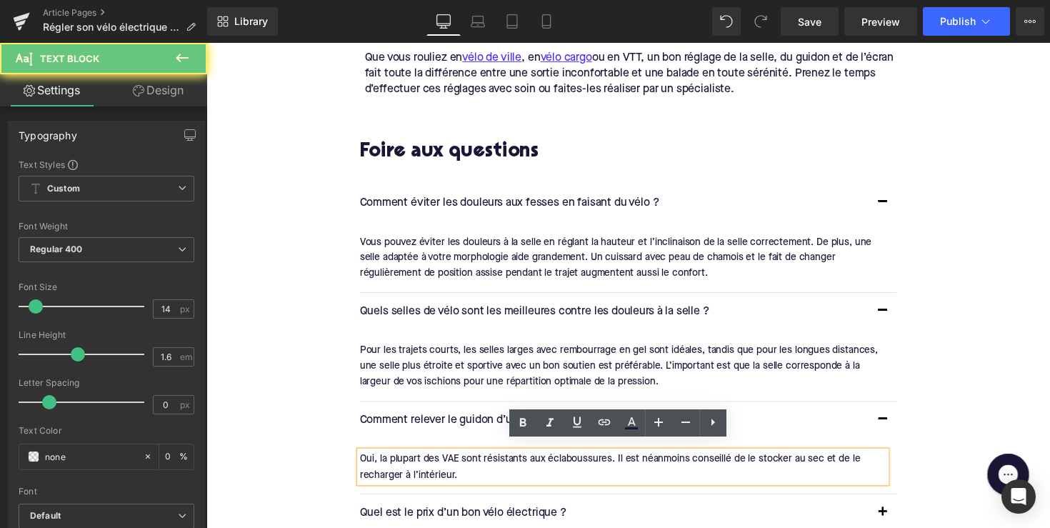
click at [437, 462] on div "Oui, la plupart des VAE sont résistants aux éclaboussures. Il est néanmoins con…" at bounding box center [634, 478] width 540 height 32
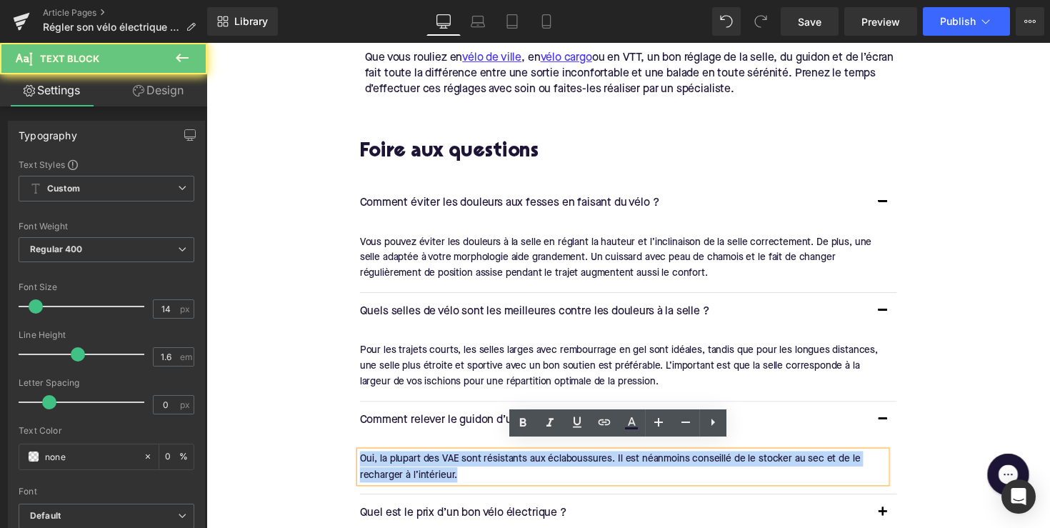
click at [437, 462] on div "Oui, la plupart des VAE sont résistants aux éclaboussures. Il est néanmoins con…" at bounding box center [634, 478] width 540 height 32
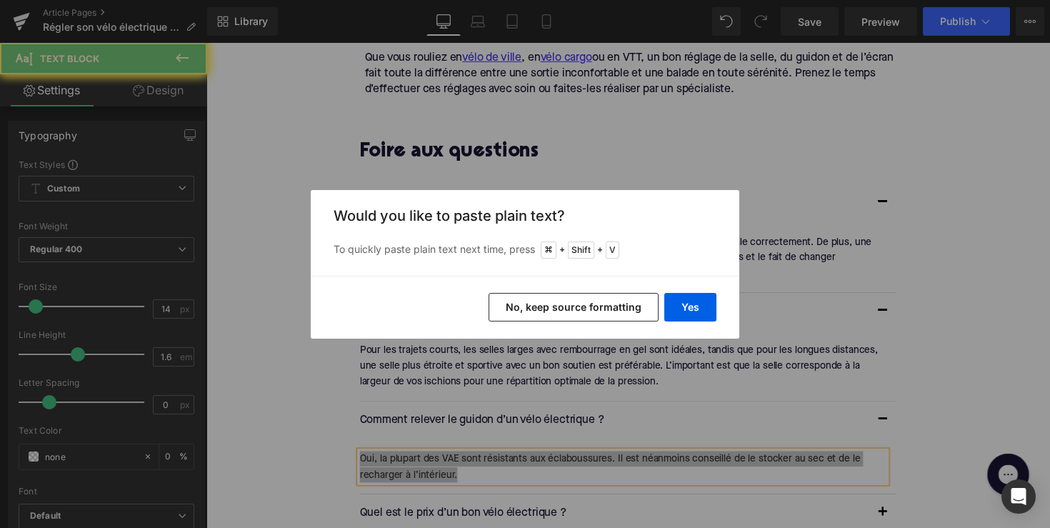
click at [685, 291] on div "Yes No, keep source formatting" at bounding box center [525, 307] width 429 height 63
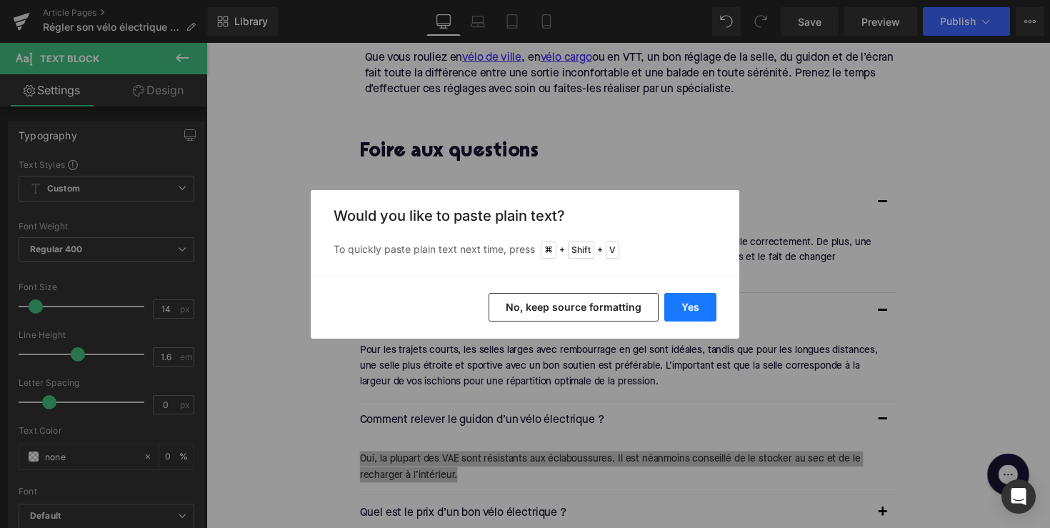
click at [682, 302] on button "Yes" at bounding box center [691, 307] width 52 height 29
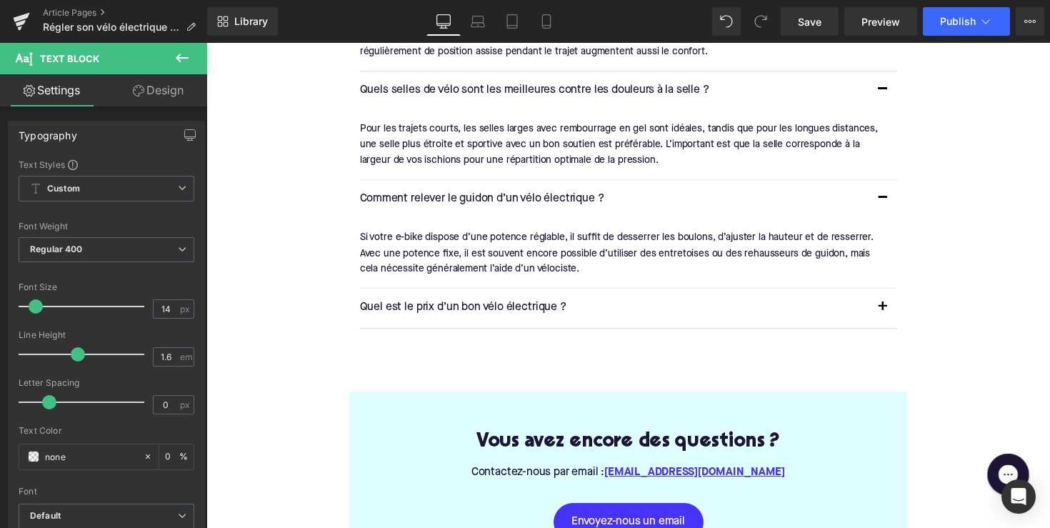
scroll to position [2335, 0]
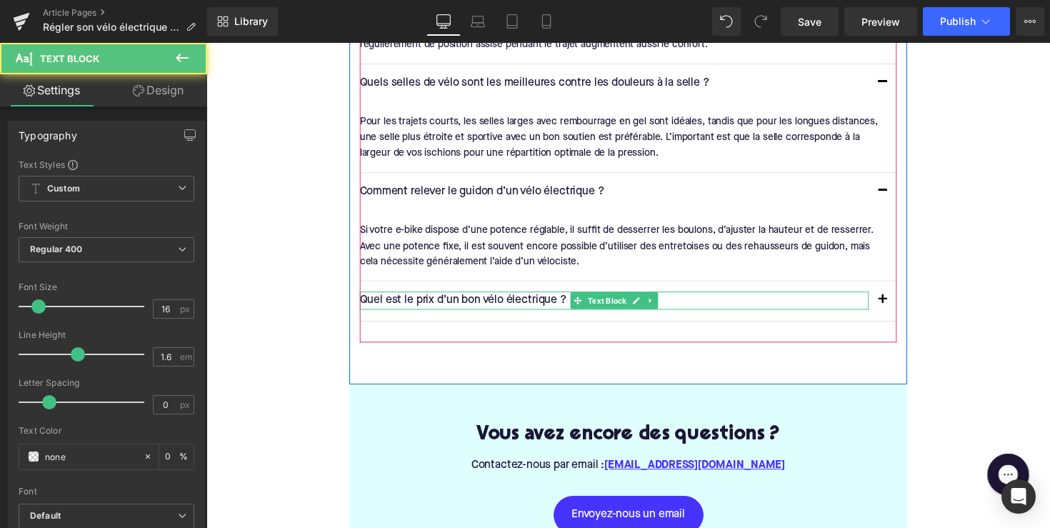
click at [439, 298] on p "Quel est le prix d’un bon vélo électrique ?" at bounding box center [625, 307] width 522 height 19
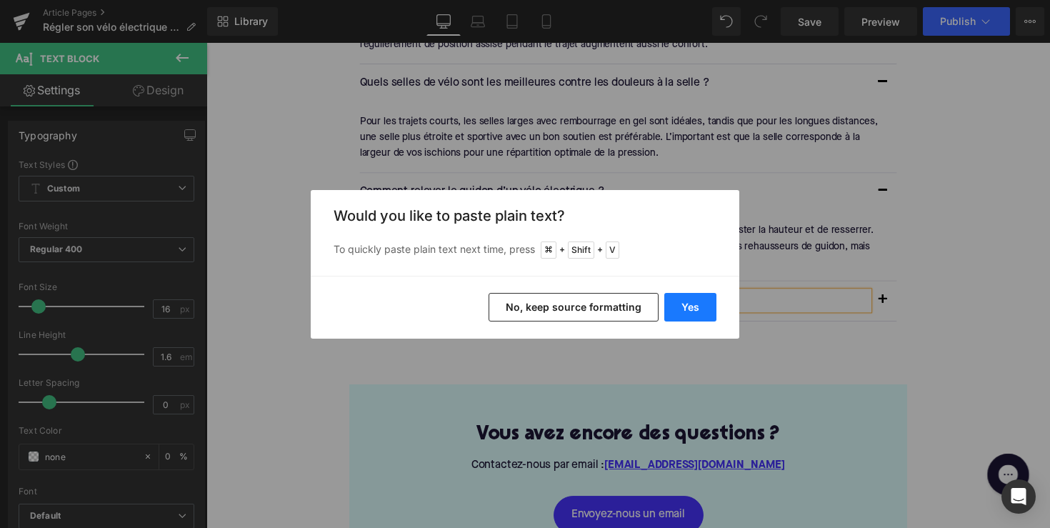
click at [701, 312] on button "Yes" at bounding box center [691, 307] width 52 height 29
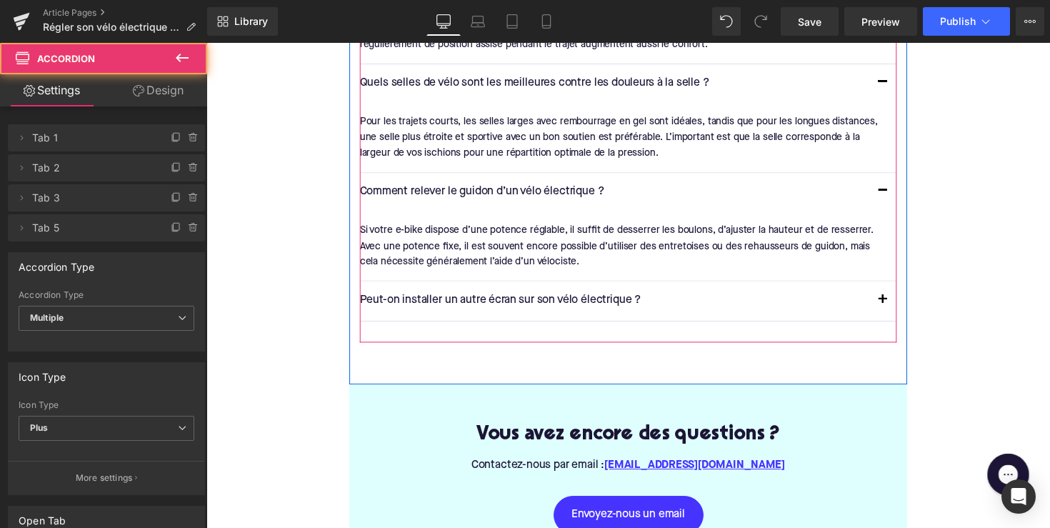
click at [900, 310] on span "button" at bounding box center [900, 310] width 0 height 0
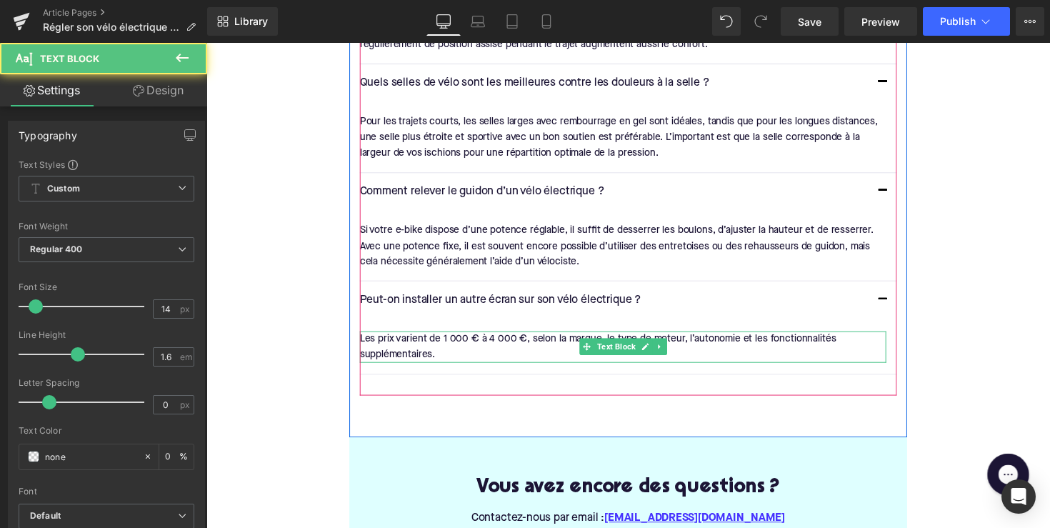
click at [392, 349] on font "Les prix varient de 1 000 € à 4 000 €, selon la marque, le type de moteur, l’au…" at bounding box center [608, 355] width 488 height 26
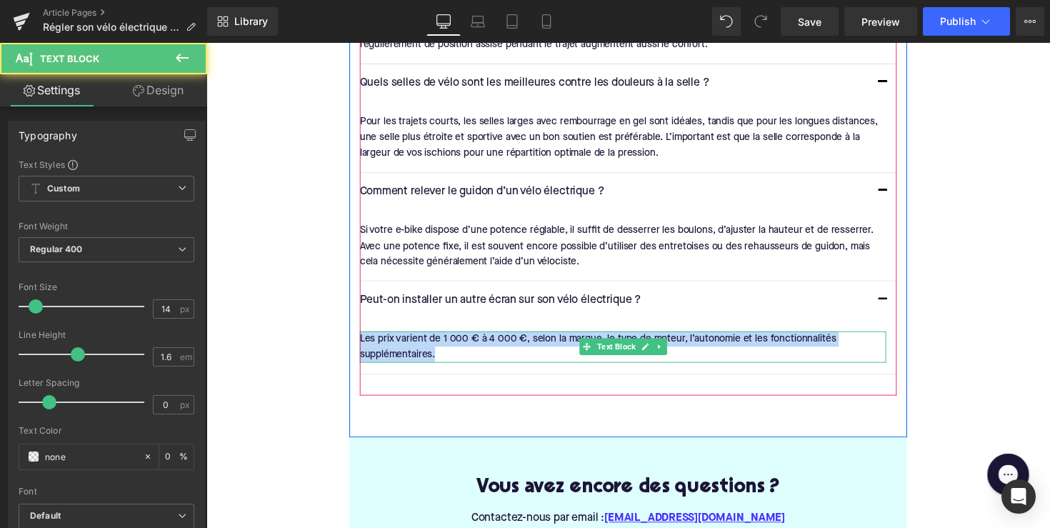
click at [392, 349] on font "Les prix varient de 1 000 € à 4 000 €, selon la marque, le type de moteur, l’au…" at bounding box center [608, 355] width 488 height 26
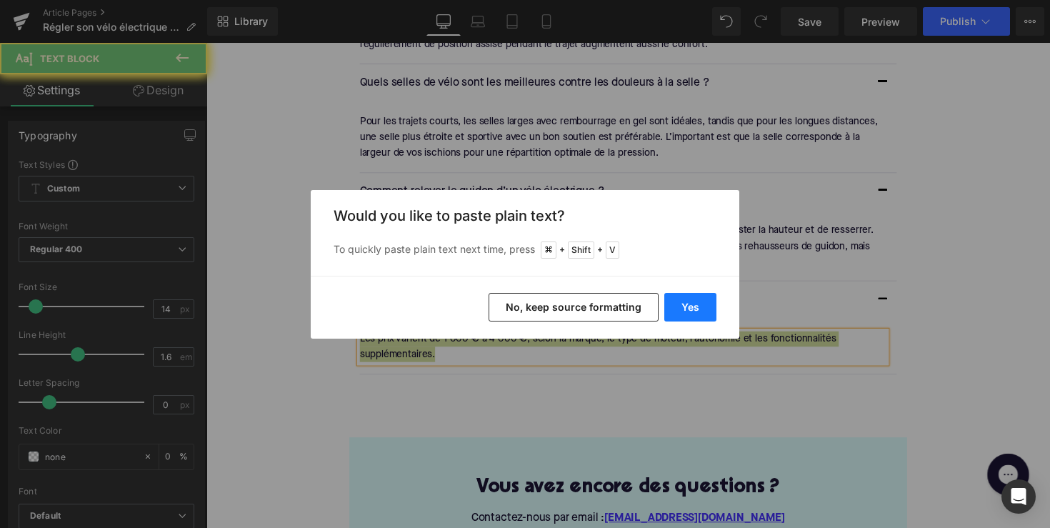
click at [709, 304] on button "Yes" at bounding box center [691, 307] width 52 height 29
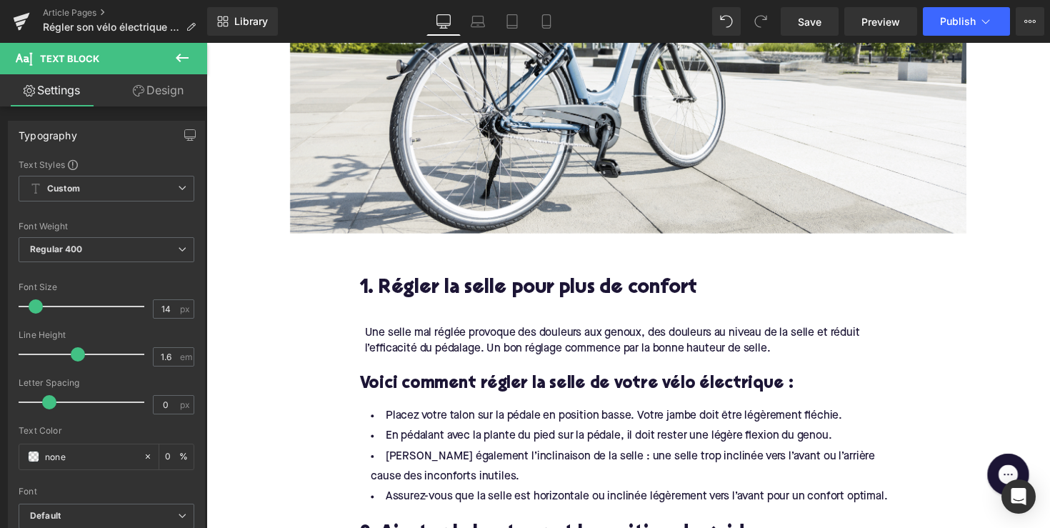
scroll to position [419, 0]
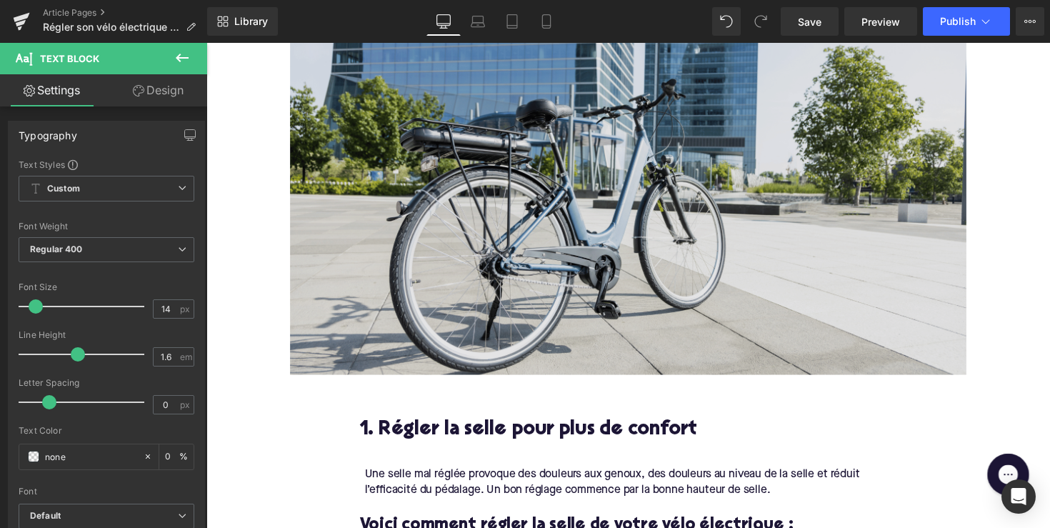
click at [595, 317] on img at bounding box center [638, 189] width 693 height 390
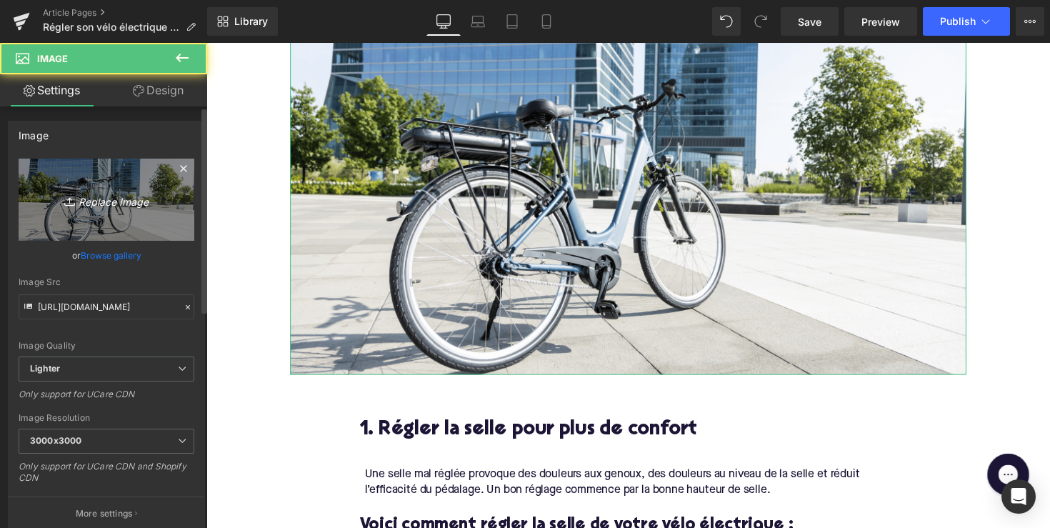
click at [100, 198] on icon "Replace Image" at bounding box center [106, 200] width 114 height 18
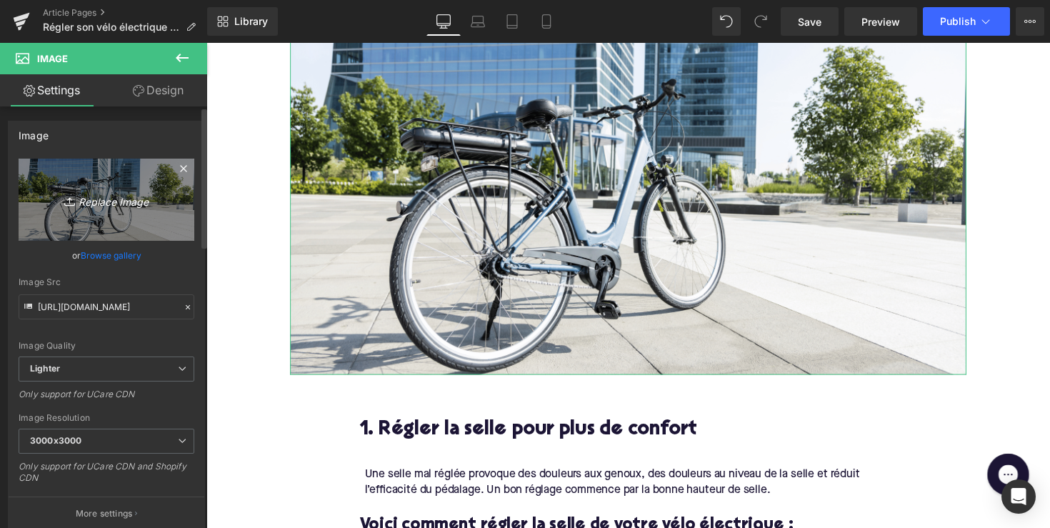
type input "C:\fakepath\Ontwerp zonder titel-48.png"
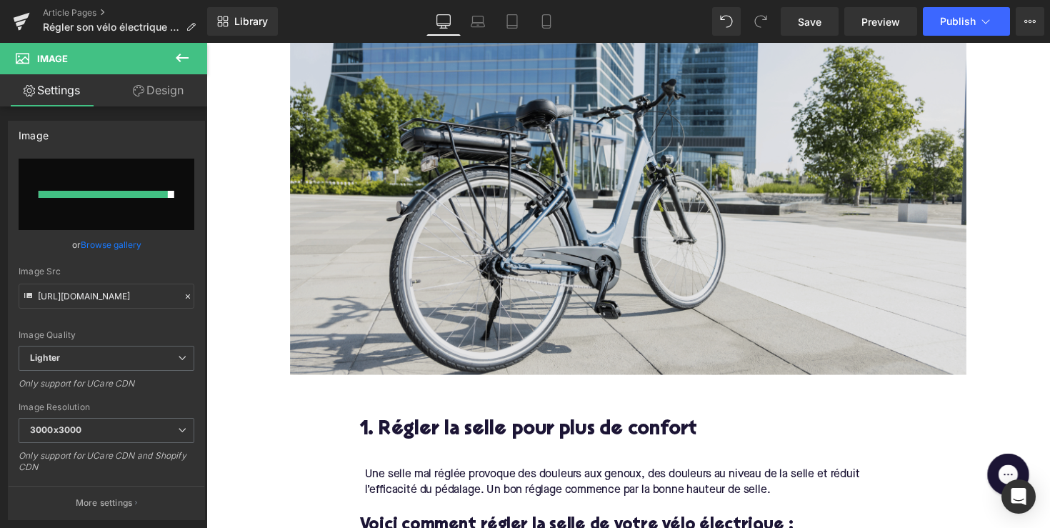
click at [560, 217] on img at bounding box center [638, 189] width 693 height 390
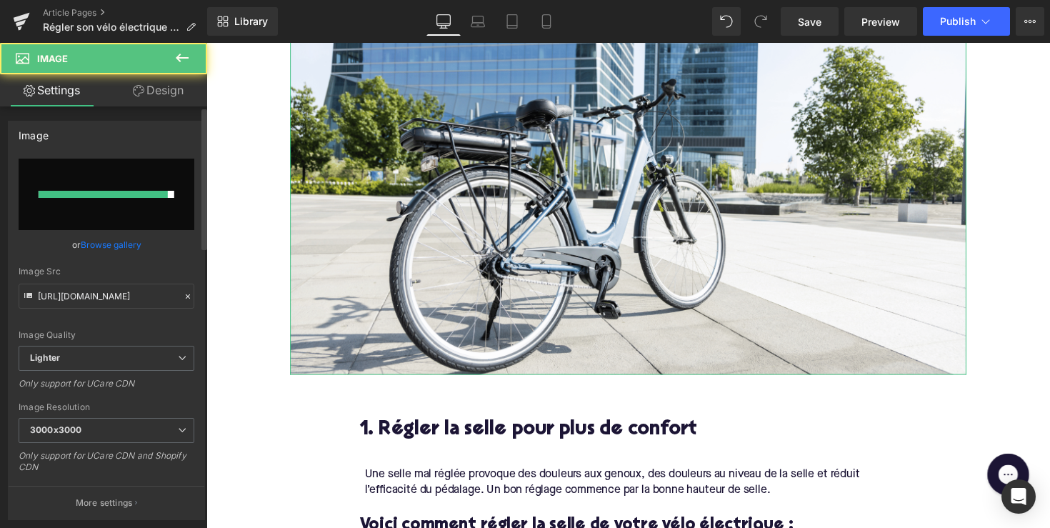
click at [156, 202] on input "file" at bounding box center [107, 194] width 176 height 71
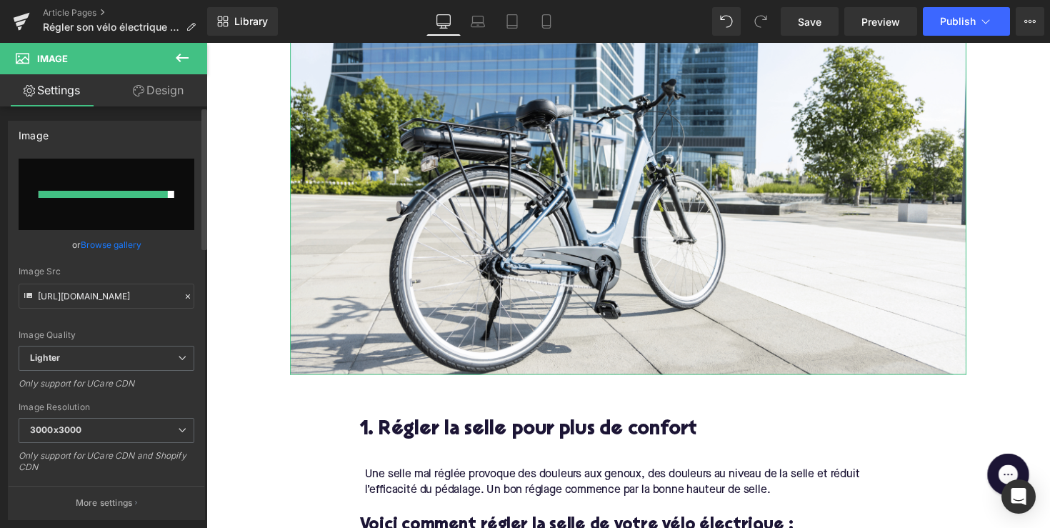
type input "C:\fakepath\Ontwerp zonder titel-48.png"
type input "[URL][DOMAIN_NAME]"
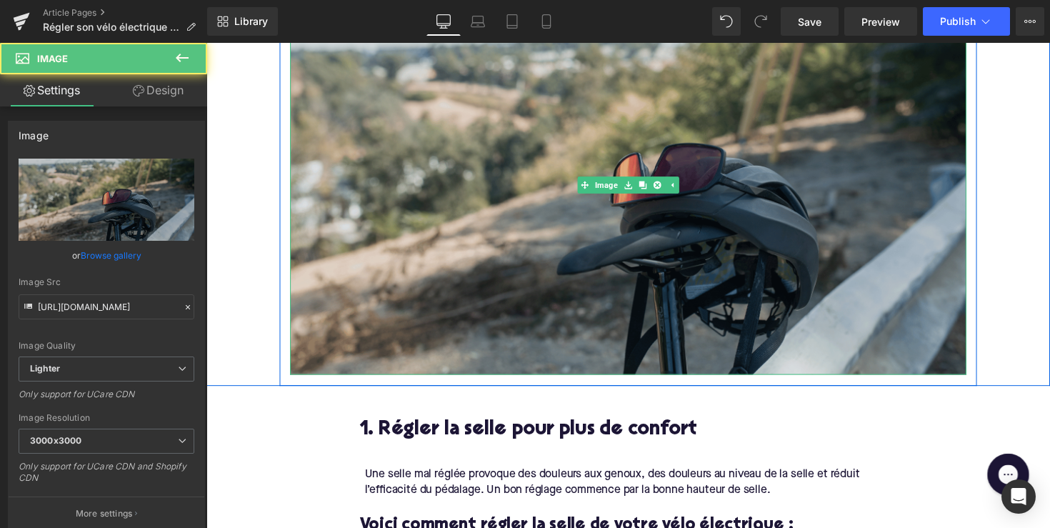
click at [627, 275] on img at bounding box center [638, 189] width 693 height 390
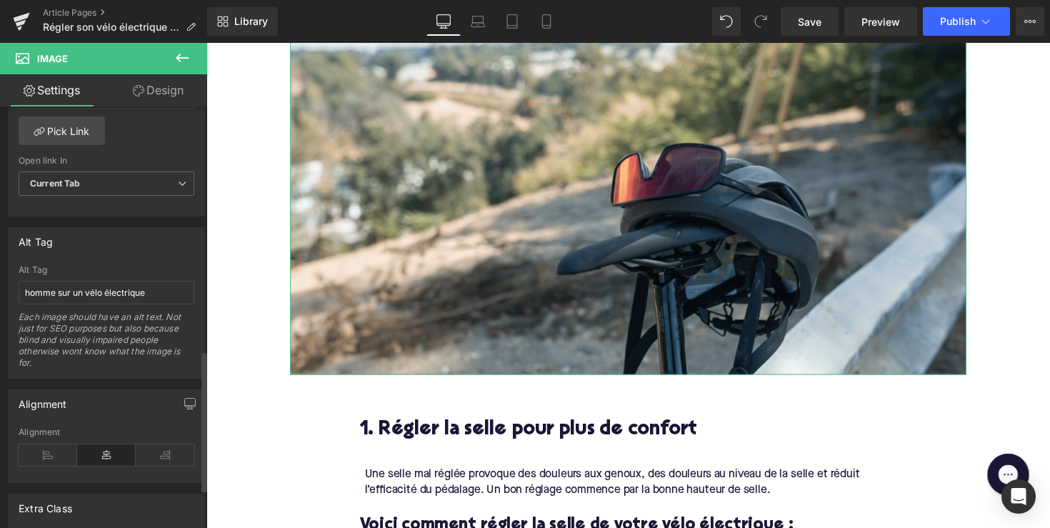
scroll to position [730, 0]
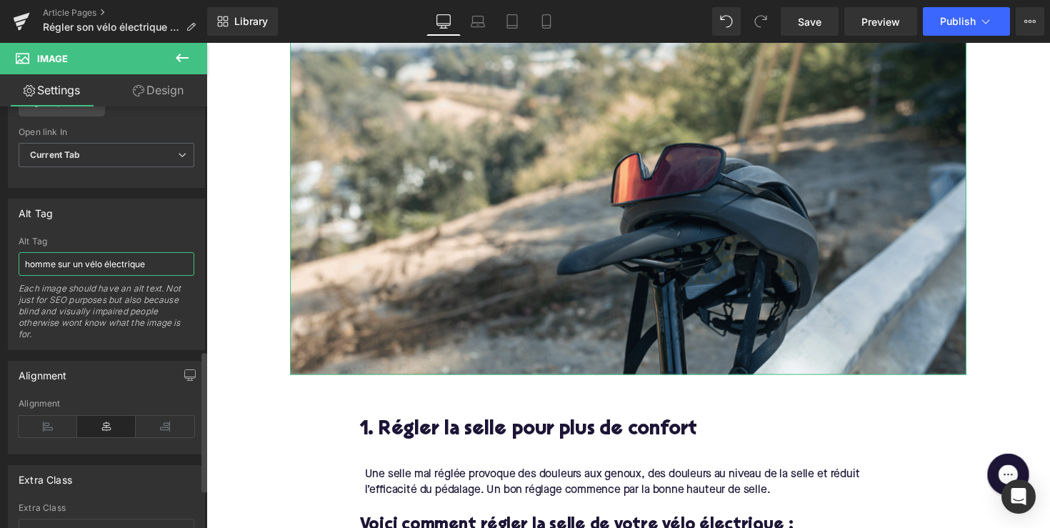
drag, startPoint x: 86, startPoint y: 263, endPoint x: 1, endPoint y: 262, distance: 85.0
click at [1, 262] on div "Alt Tag homme sur un vélo électrique Alt Tag homme sur un vélo électrique Each …" at bounding box center [107, 269] width 214 height 162
type input "salle vélo électrique"
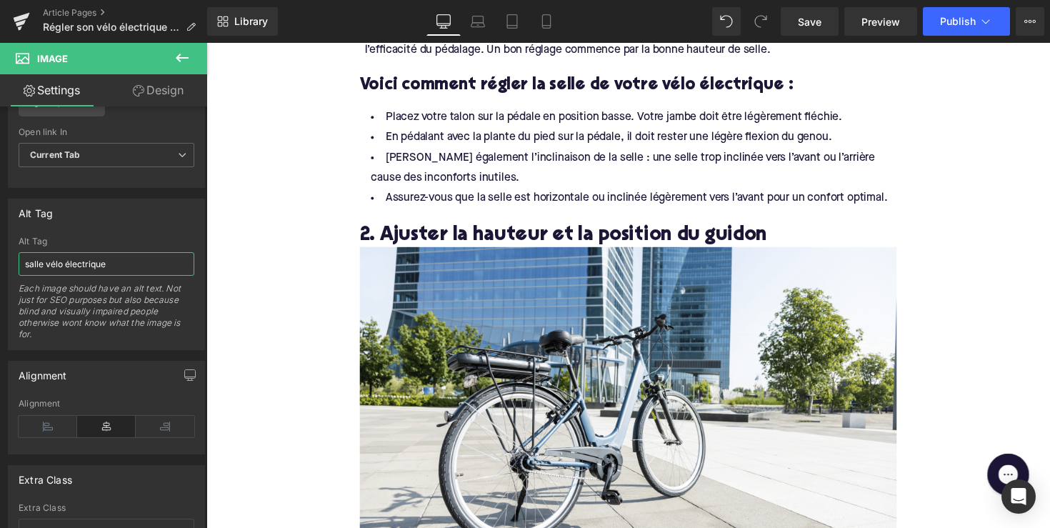
scroll to position [930, 0]
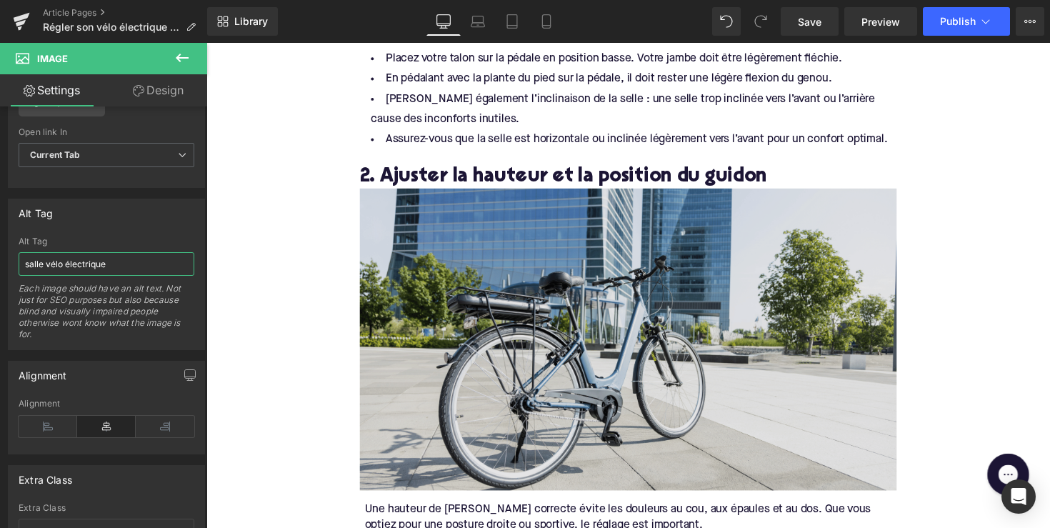
click at [452, 314] on img at bounding box center [639, 346] width 550 height 309
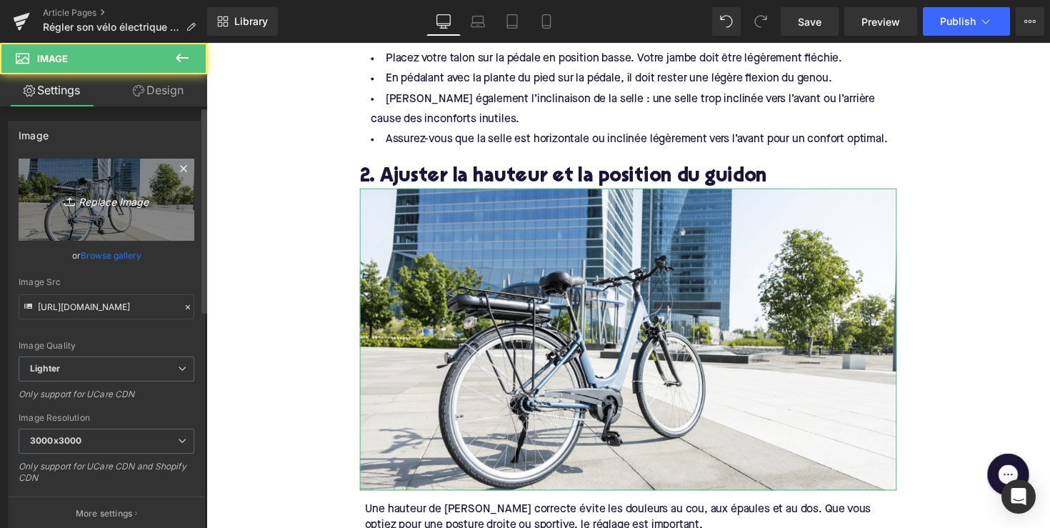
click at [117, 179] on link "Replace Image" at bounding box center [107, 200] width 176 height 82
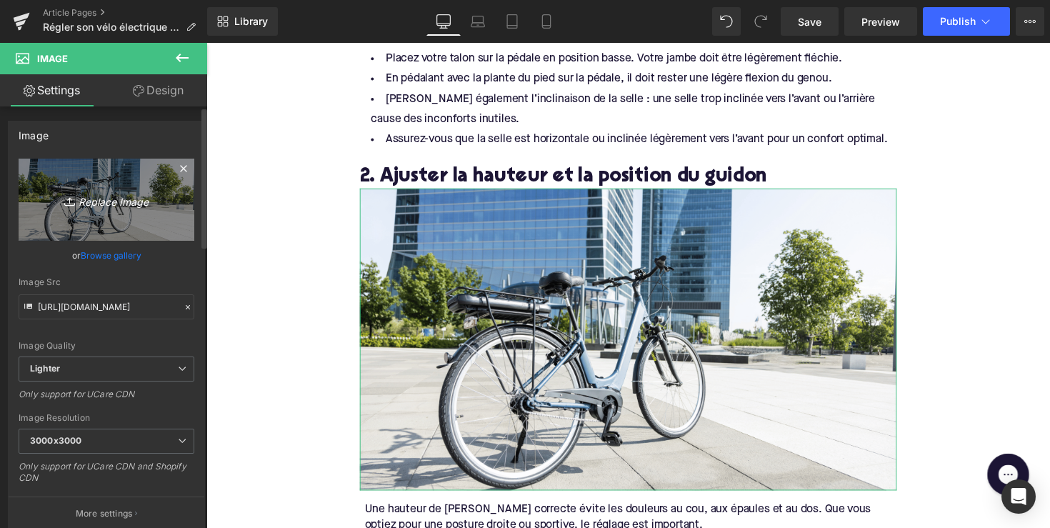
type input "C:\fakepath\Ontwerp zonder titel-49.png"
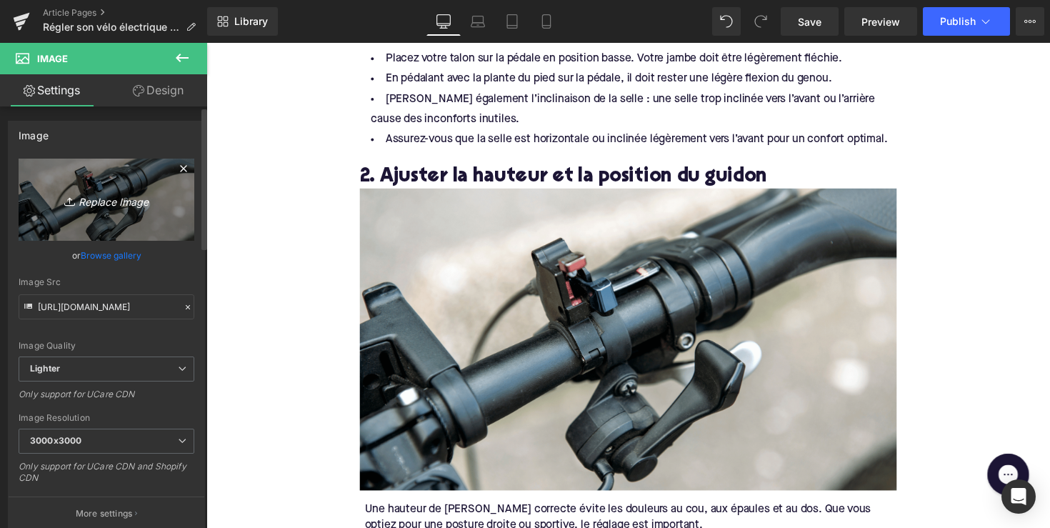
type input "[URL][DOMAIN_NAME]"
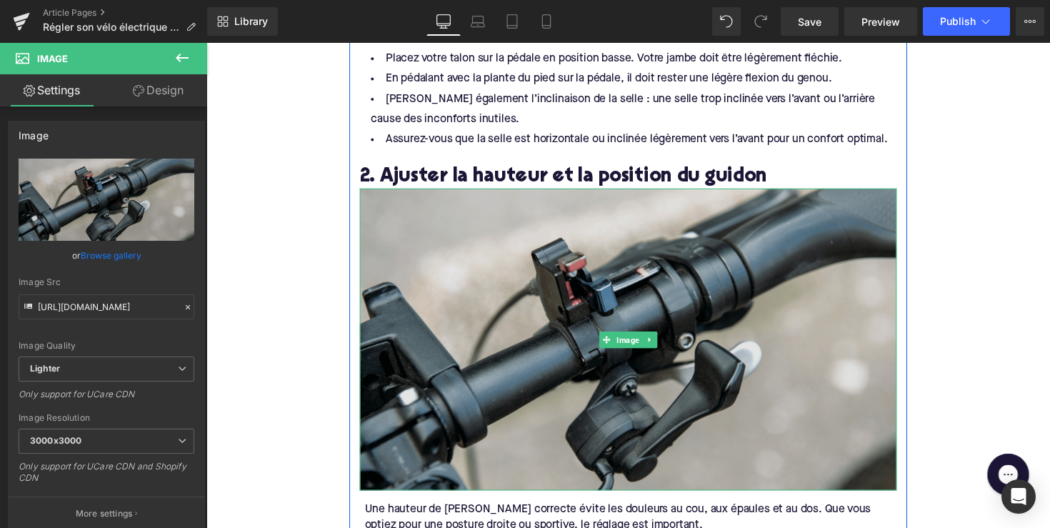
click at [538, 341] on img at bounding box center [639, 346] width 550 height 309
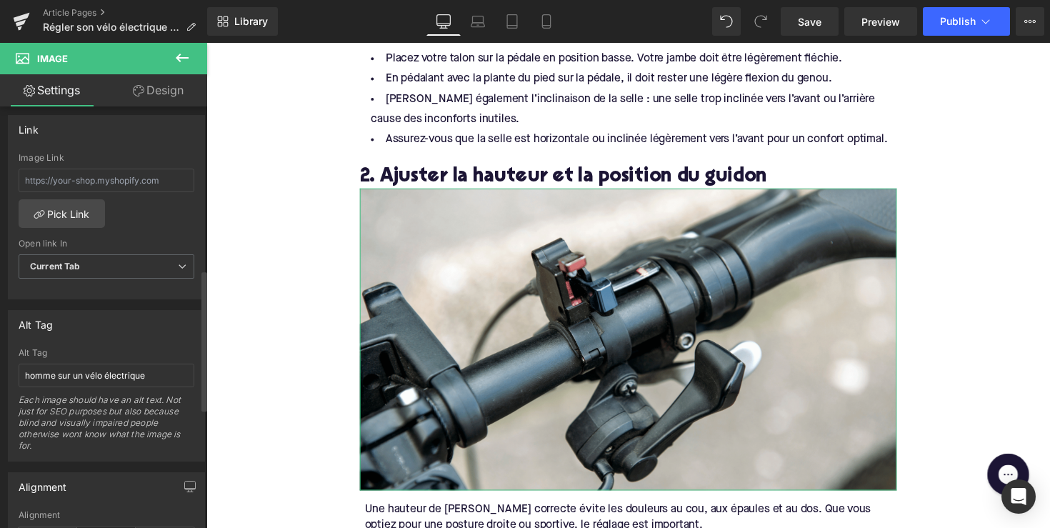
scroll to position [648, 0]
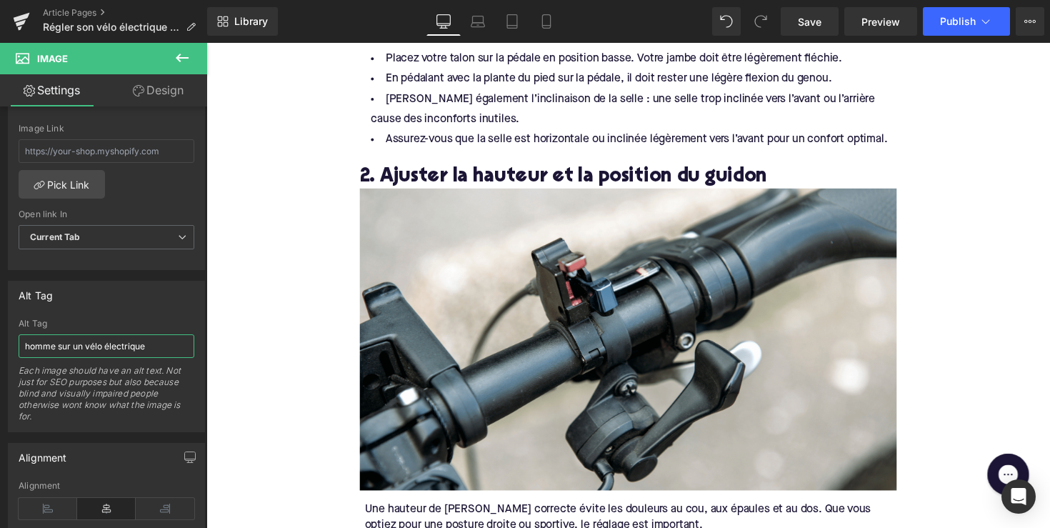
drag, startPoint x: 86, startPoint y: 342, endPoint x: -23, endPoint y: 342, distance: 108.6
click at [0, 342] on html "Image You are previewing how the will restyle your page. You can not edit Eleme…" at bounding box center [525, 264] width 1050 height 528
type input "vélo électrique"
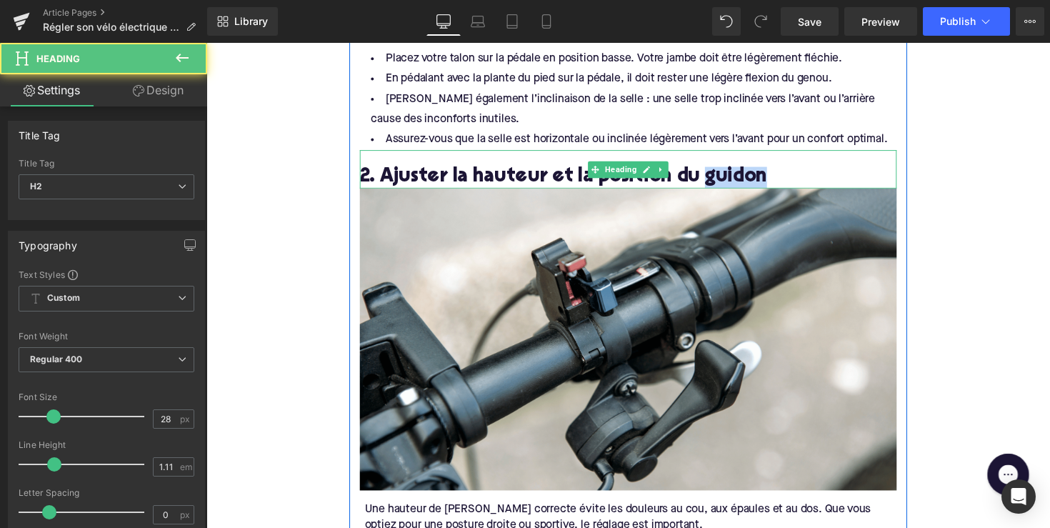
drag, startPoint x: 706, startPoint y: 179, endPoint x: 767, endPoint y: 179, distance: 61.5
click at [767, 179] on h2 "2. Ajuster la hauteur et la position du guidon" at bounding box center [639, 181] width 550 height 22
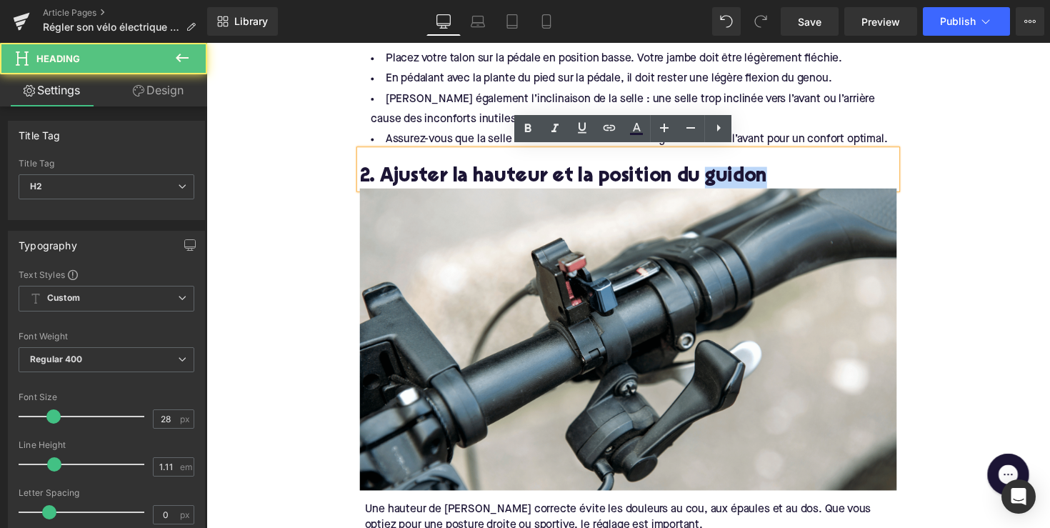
copy h2 "guidon"
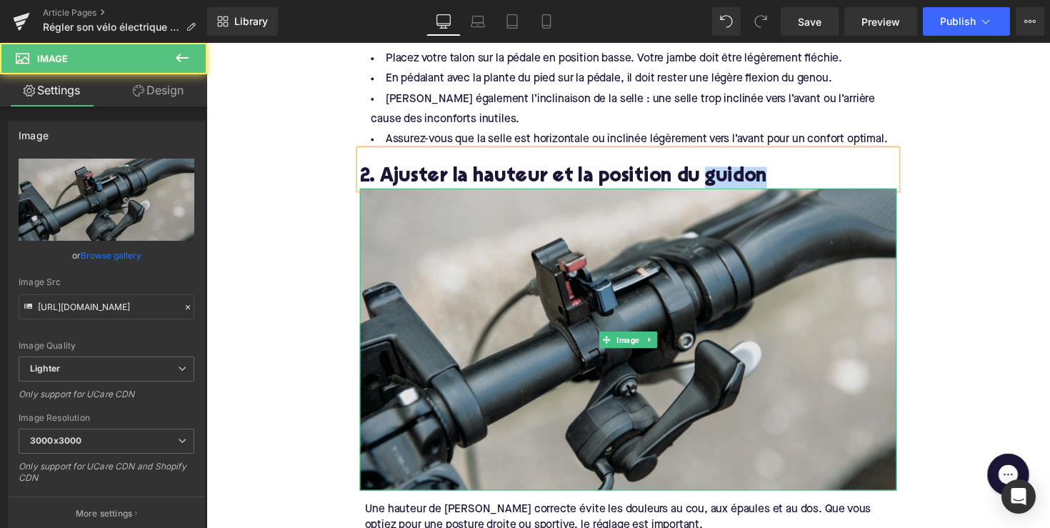
click at [407, 294] on img at bounding box center [639, 346] width 550 height 309
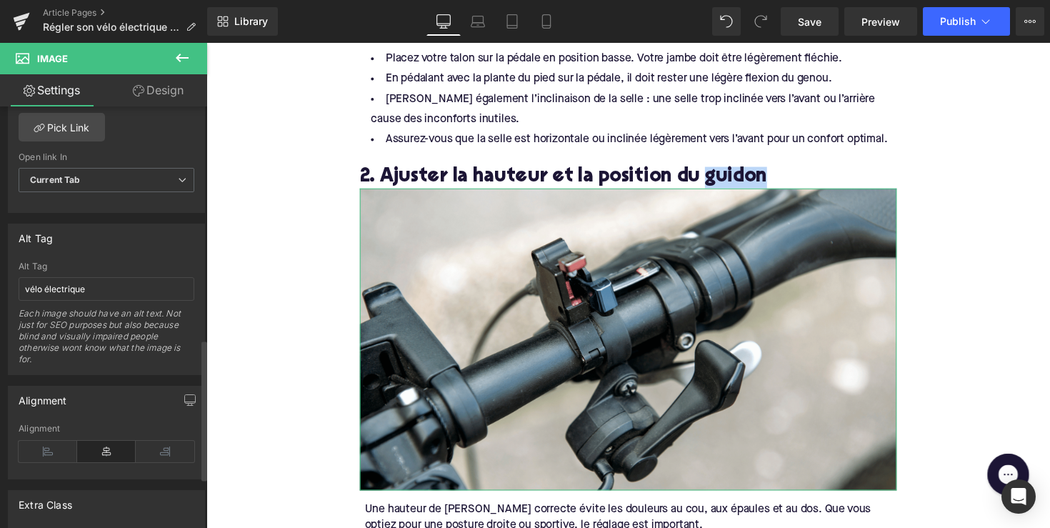
scroll to position [735, 0]
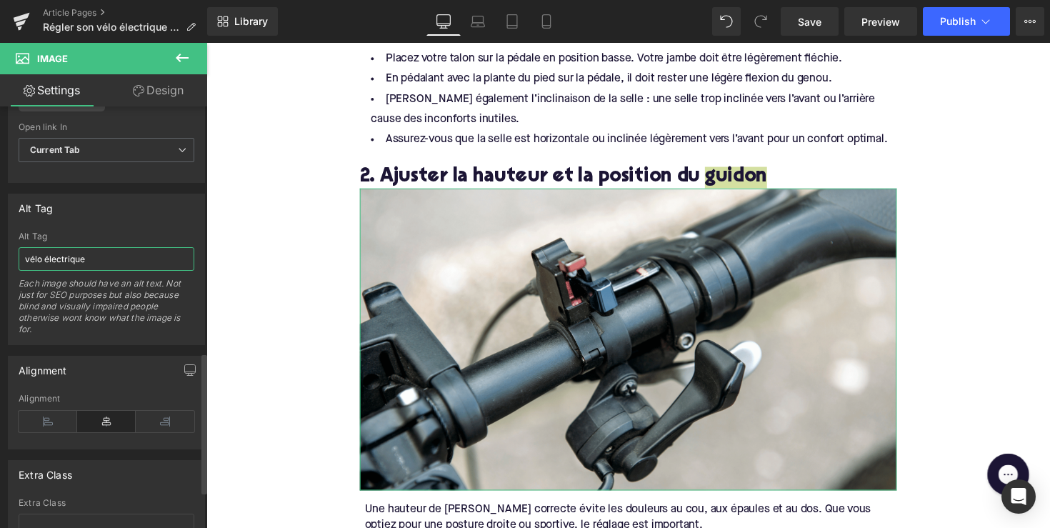
click at [104, 257] on input "vélo électrique" at bounding box center [107, 259] width 176 height 24
paste input "guidon"
type input "vélo électrique guidon"
click at [964, 17] on span "Publish" at bounding box center [958, 21] width 36 height 11
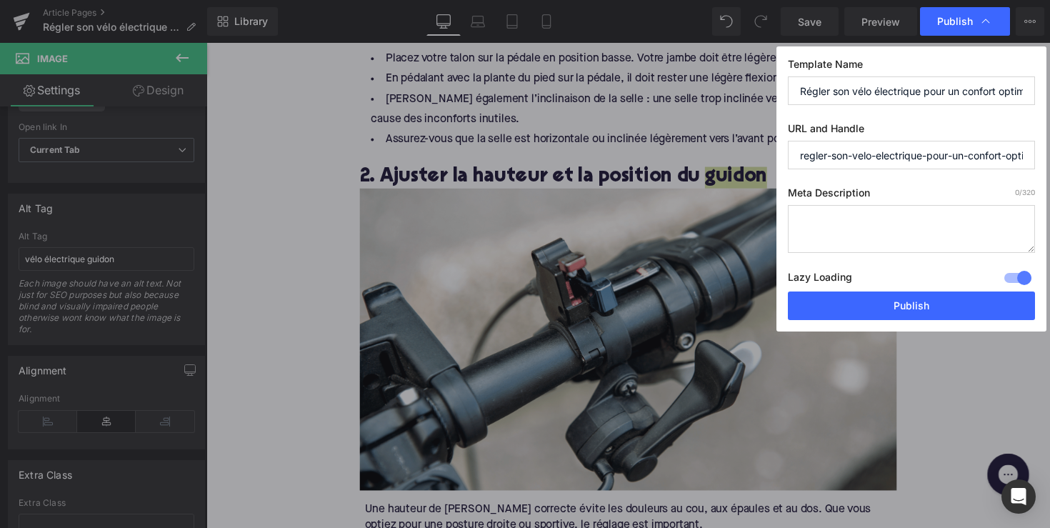
click at [890, 217] on textarea at bounding box center [911, 229] width 247 height 48
paste textarea "Réglez selle, guidon et écran de votre vélo électrique pour une posture ergonom…"
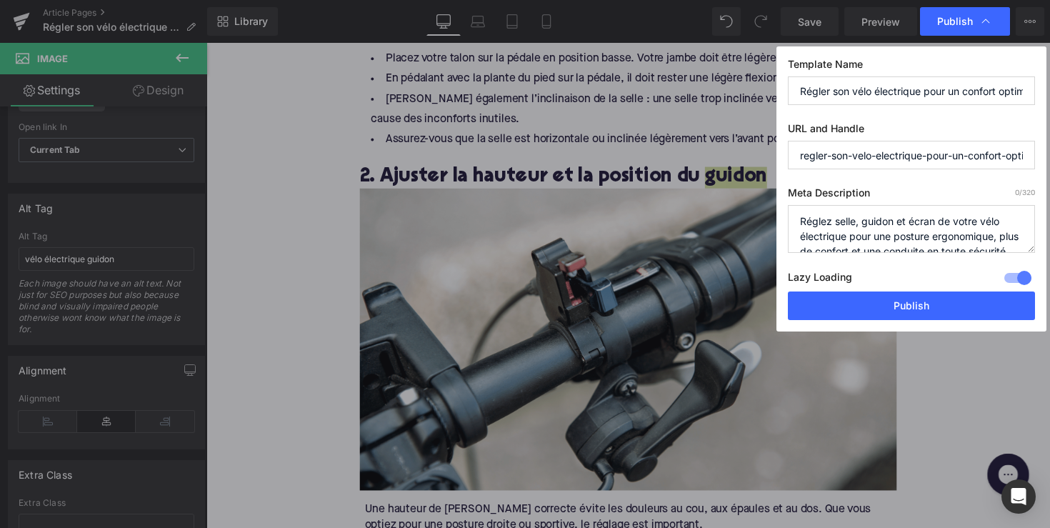
scroll to position [30, 0]
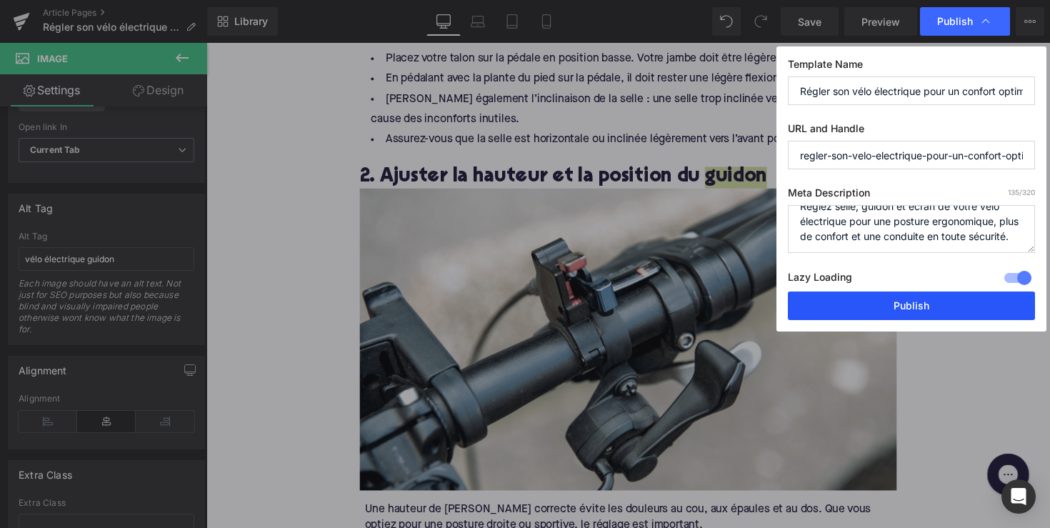
type textarea "Réglez selle, guidon et écran de votre vélo électrique pour une posture ergonom…"
click at [915, 299] on button "Publish" at bounding box center [911, 306] width 247 height 29
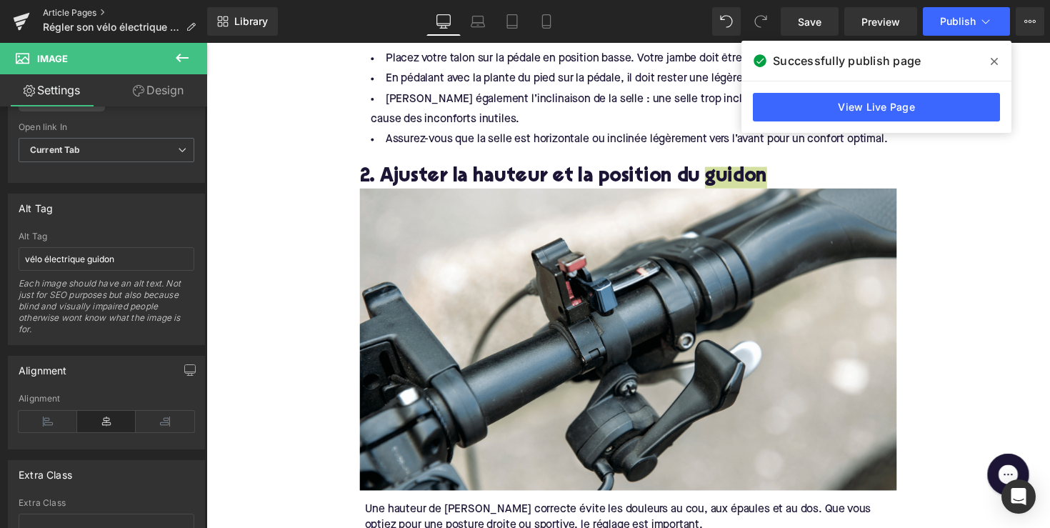
click at [76, 16] on link "Article Pages" at bounding box center [125, 12] width 164 height 11
